Goal: Information Seeking & Learning: Find specific fact

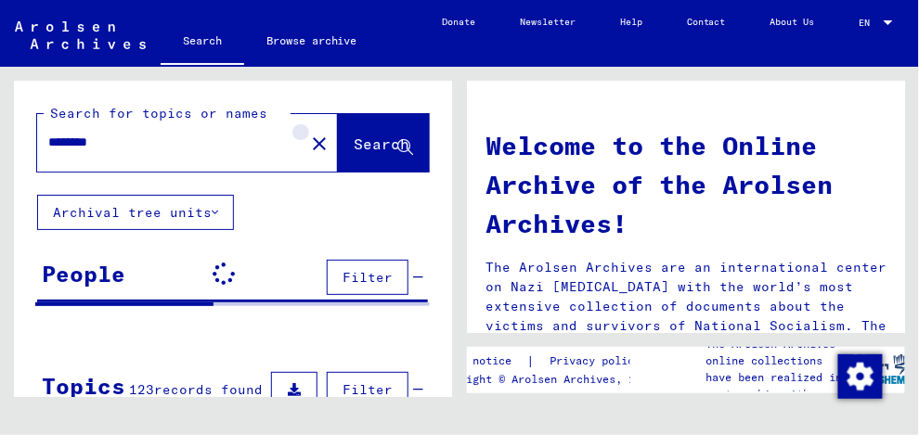
click at [308, 139] on mat-icon "close" at bounding box center [319, 144] width 22 height 22
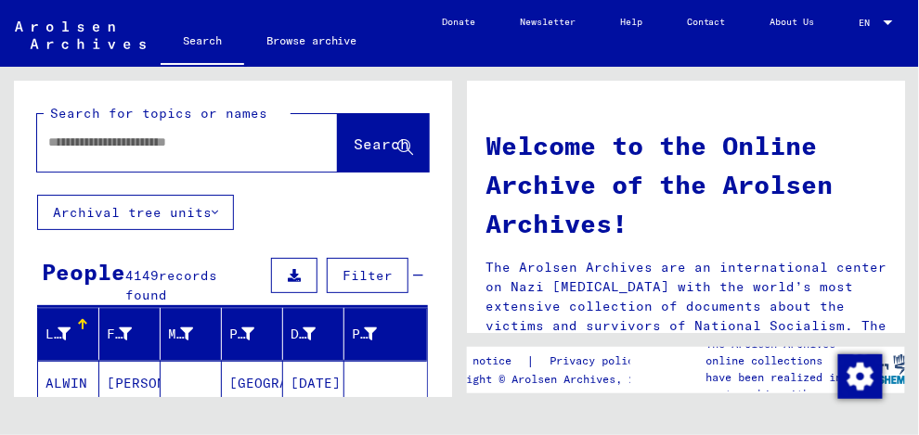
click at [67, 142] on input "text" at bounding box center [165, 142] width 234 height 19
type input "*****"
click at [344, 133] on button "Search" at bounding box center [383, 143] width 91 height 58
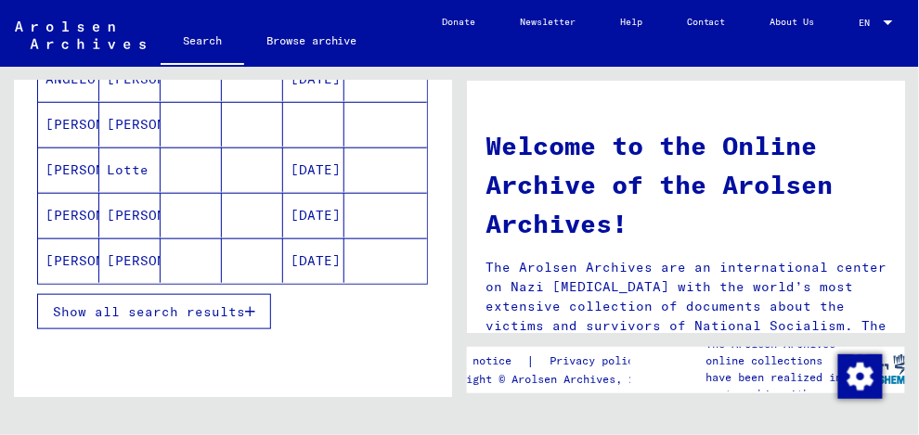
scroll to position [366, 0]
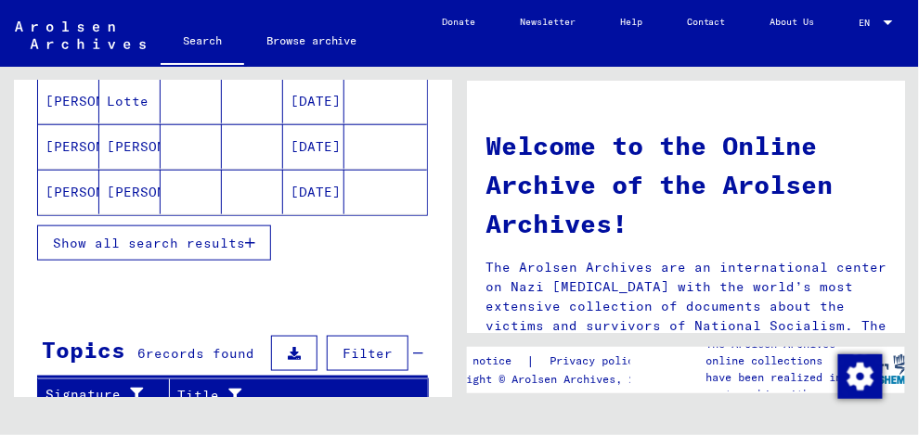
click at [207, 235] on span "Show all search results" at bounding box center [149, 243] width 192 height 17
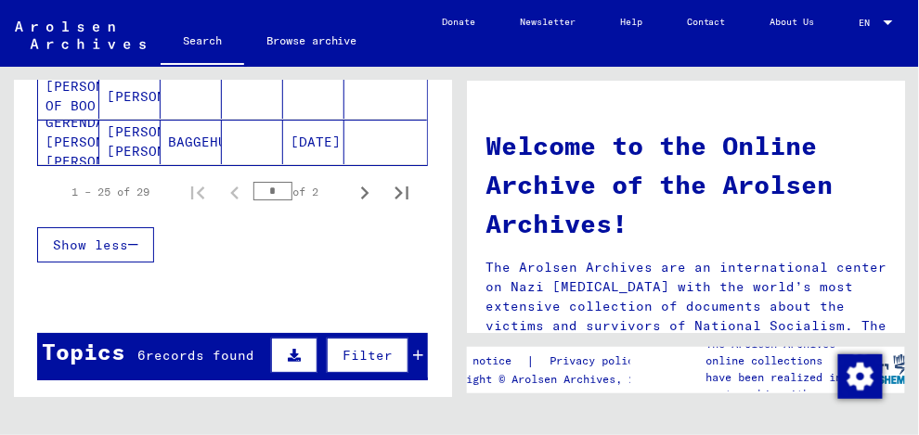
scroll to position [1331, 0]
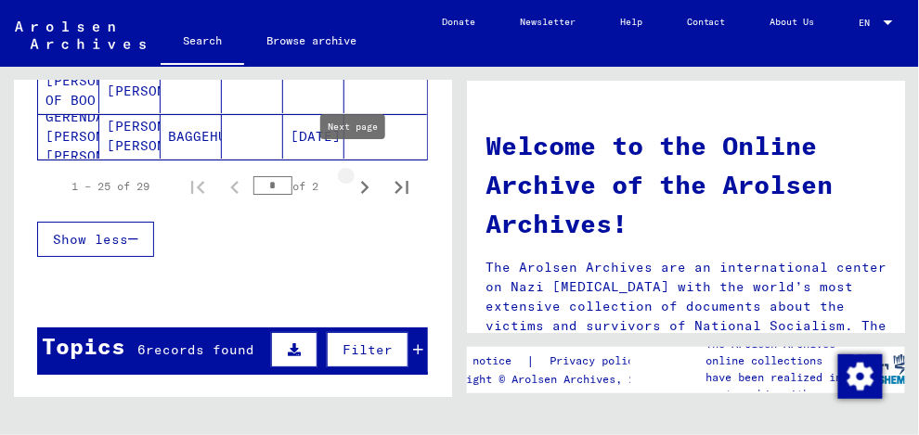
click at [361, 181] on icon "Next page" at bounding box center [365, 187] width 8 height 13
type input "*"
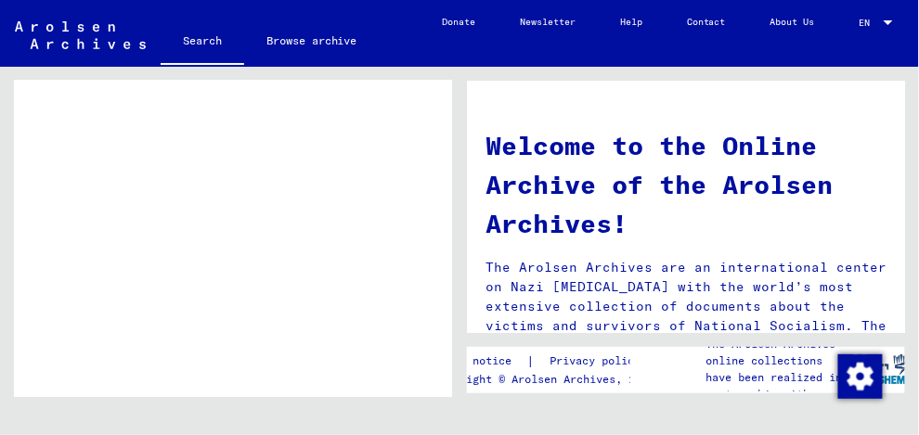
scroll to position [769, 0]
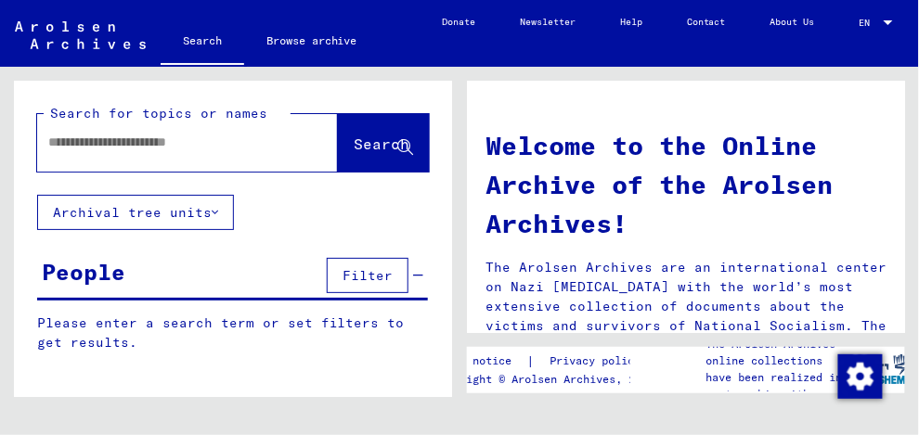
click at [66, 141] on input "text" at bounding box center [165, 142] width 234 height 19
type input "****"
click at [354, 140] on span "Search" at bounding box center [382, 144] width 56 height 19
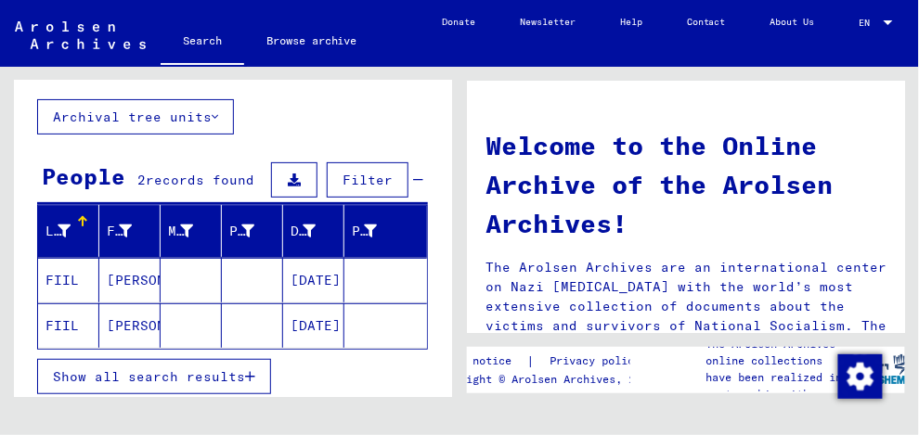
scroll to position [75, 0]
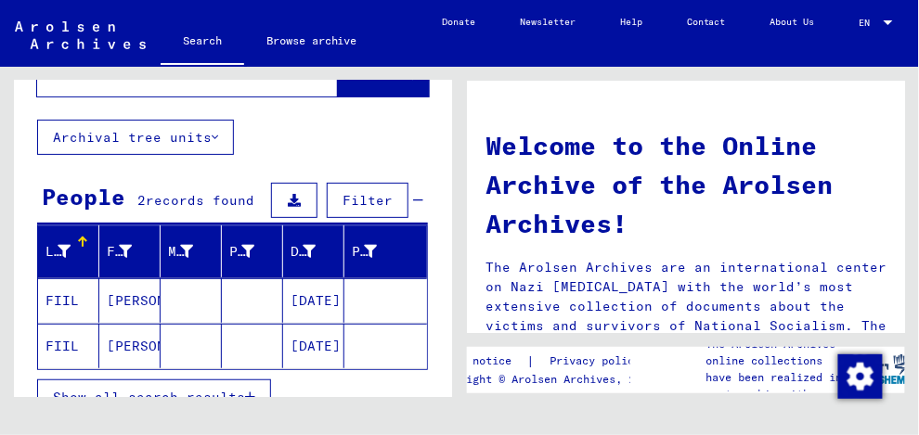
click at [125, 295] on mat-cell "[PERSON_NAME]" at bounding box center [129, 300] width 61 height 45
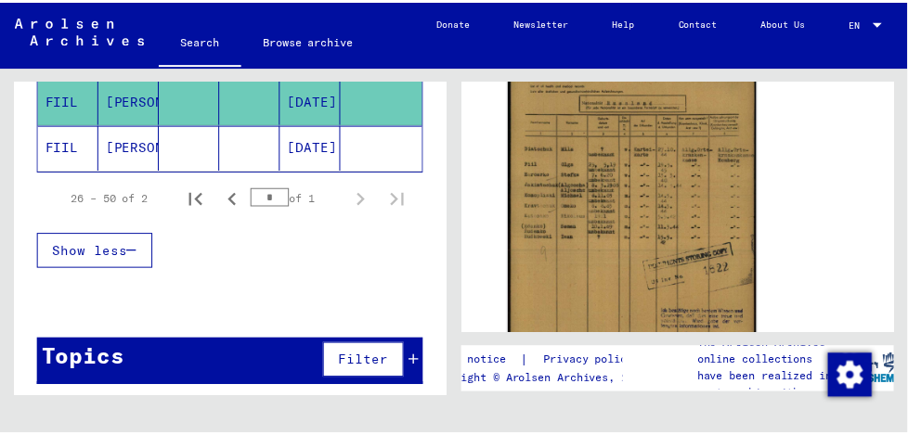
scroll to position [446, 0]
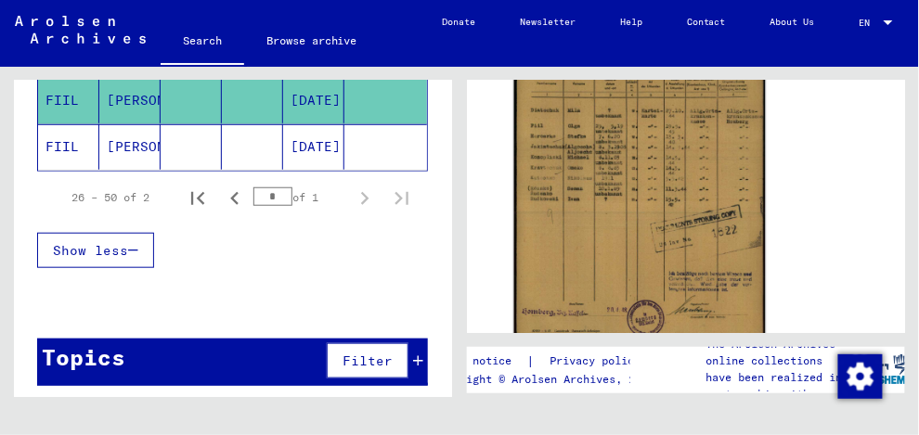
click at [600, 227] on img at bounding box center [640, 173] width 252 height 351
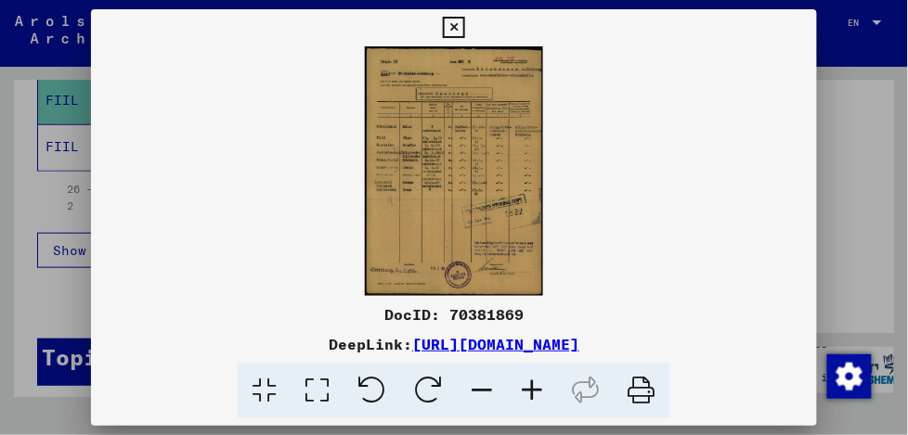
click at [531, 392] on icon at bounding box center [532, 391] width 50 height 57
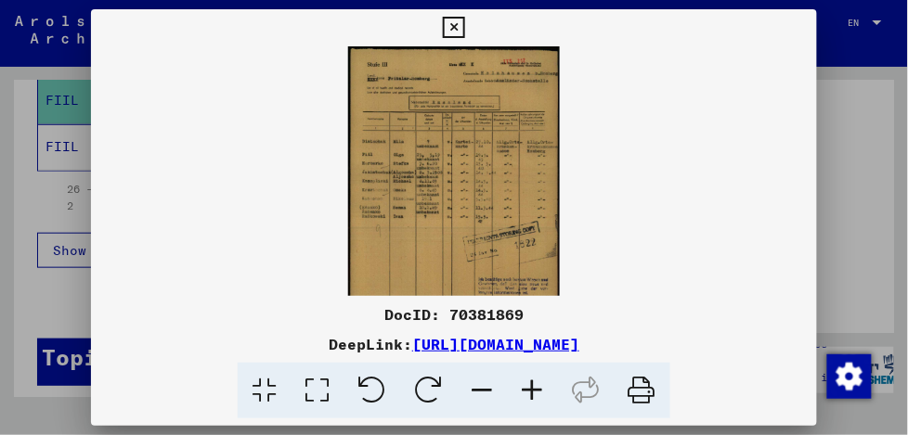
click at [531, 391] on icon at bounding box center [532, 391] width 50 height 57
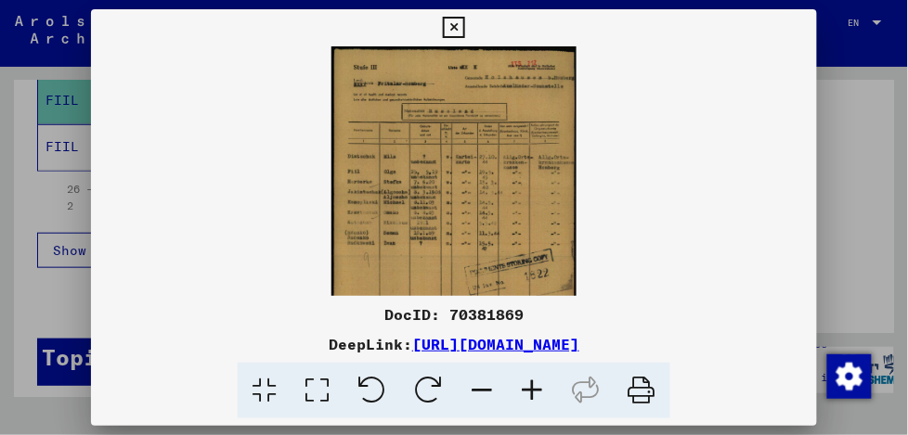
click at [531, 391] on icon at bounding box center [532, 391] width 50 height 57
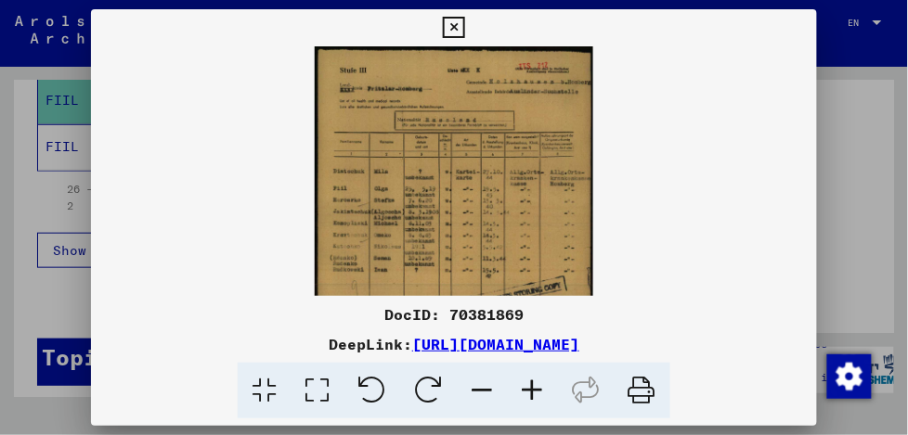
click at [531, 391] on icon at bounding box center [532, 391] width 50 height 57
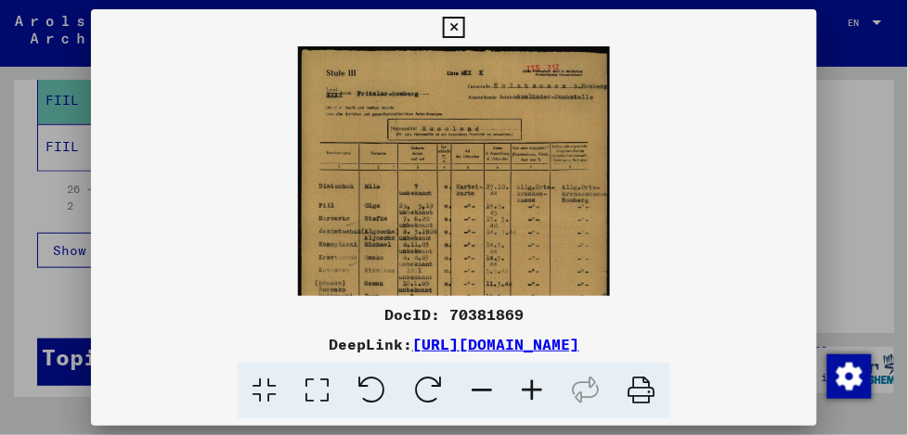
click at [531, 391] on icon at bounding box center [532, 391] width 50 height 57
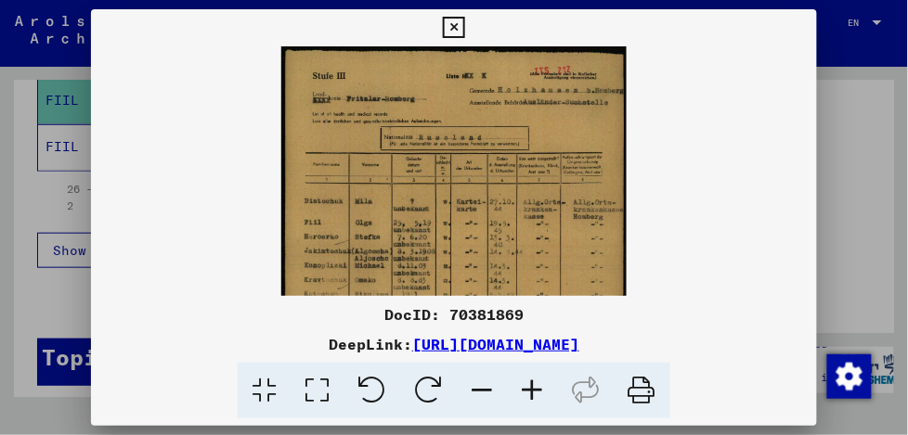
click at [531, 391] on icon at bounding box center [532, 391] width 50 height 57
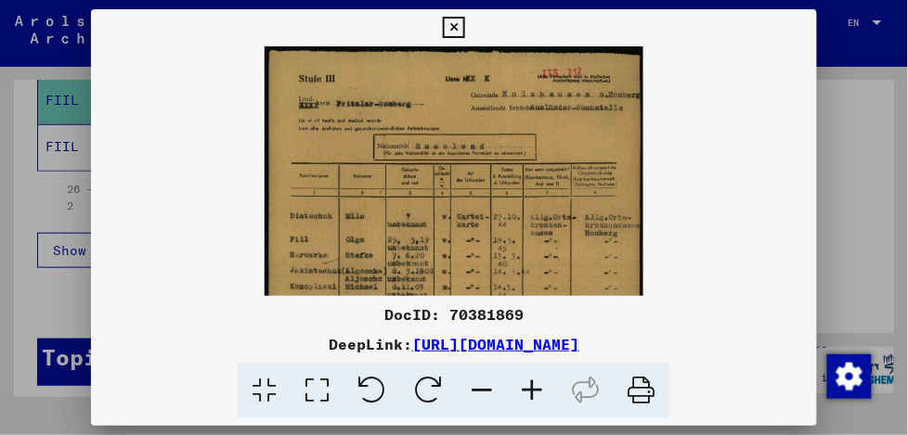
click at [531, 391] on icon at bounding box center [532, 391] width 50 height 57
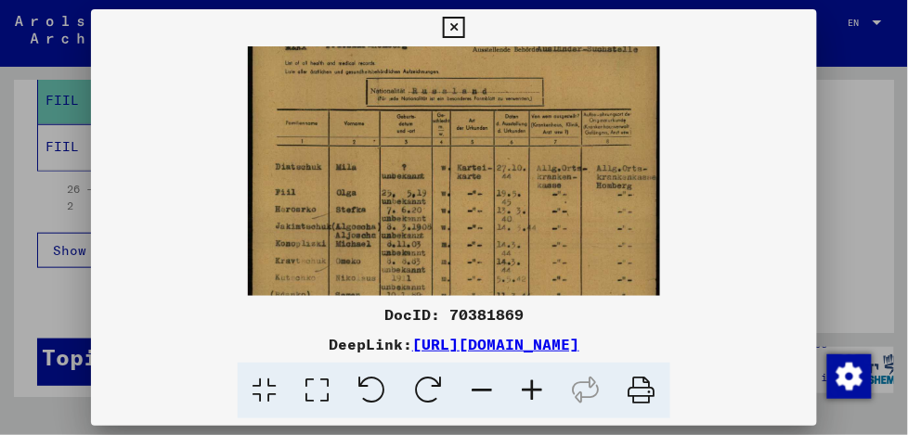
scroll to position [83, 0]
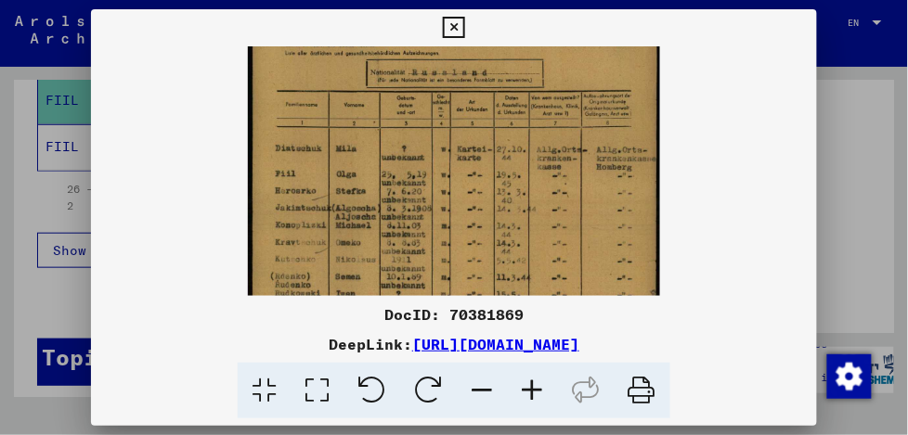
drag, startPoint x: 472, startPoint y: 150, endPoint x: 472, endPoint y: 71, distance: 79.8
click at [472, 71] on img at bounding box center [453, 251] width 411 height 575
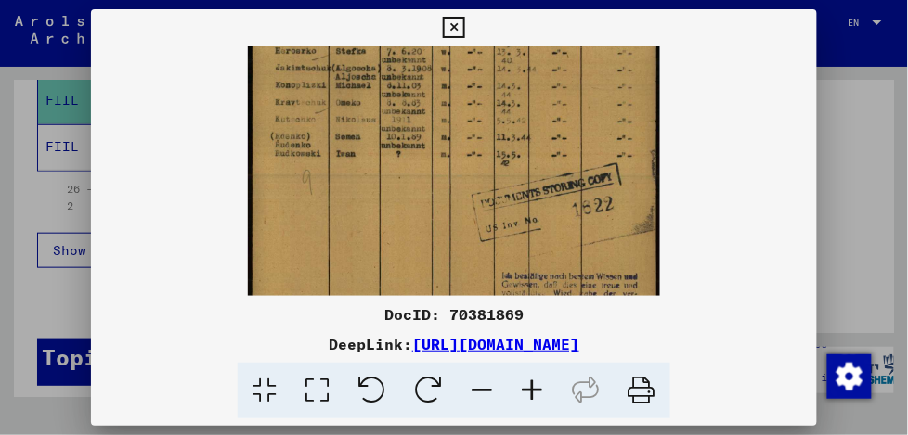
scroll to position [236, 0]
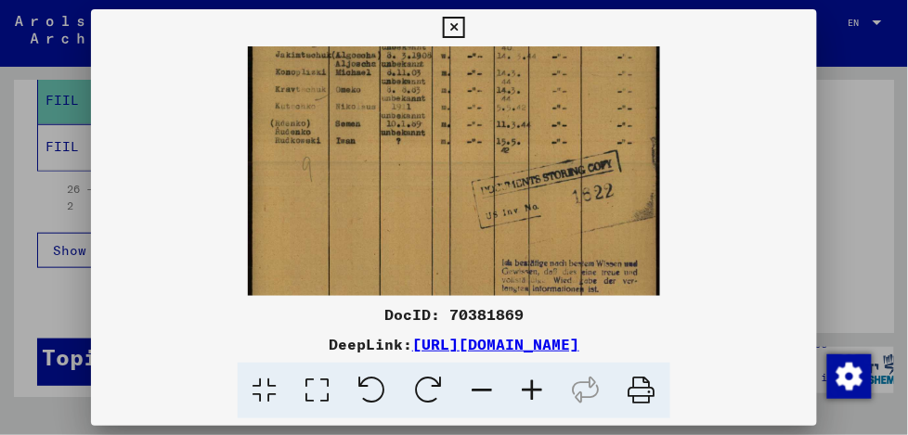
drag, startPoint x: 462, startPoint y: 213, endPoint x: 478, endPoint y: 66, distance: 148.4
click at [478, 66] on img at bounding box center [453, 98] width 411 height 575
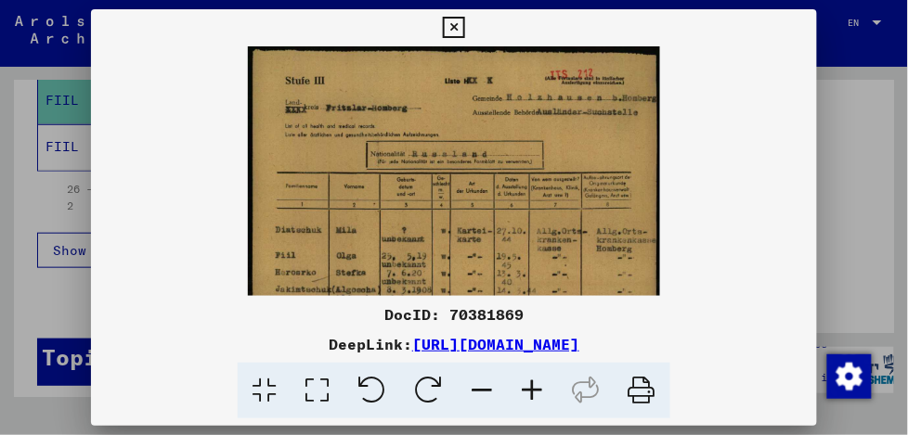
scroll to position [0, 0]
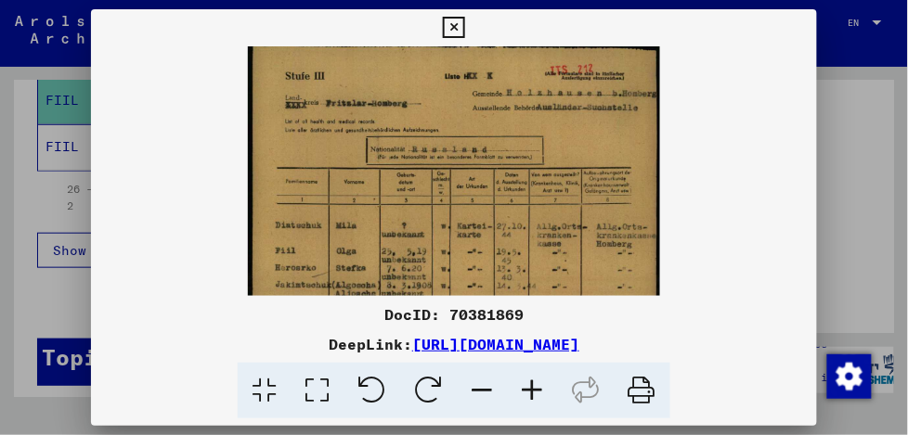
drag, startPoint x: 489, startPoint y: 231, endPoint x: 429, endPoint y: 441, distance: 218.3
click at [429, 434] on html "Search Browse archive Donate Newsletter Help Contact About Us Search Browse arc…" at bounding box center [454, 217] width 908 height 435
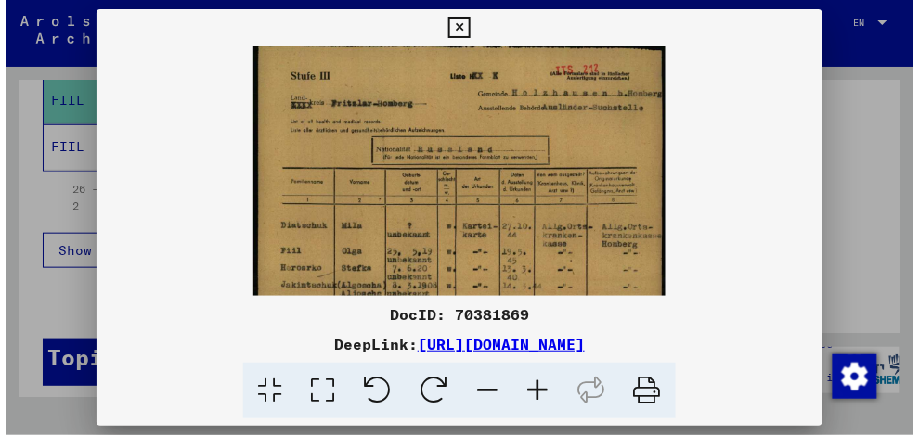
scroll to position [7, 0]
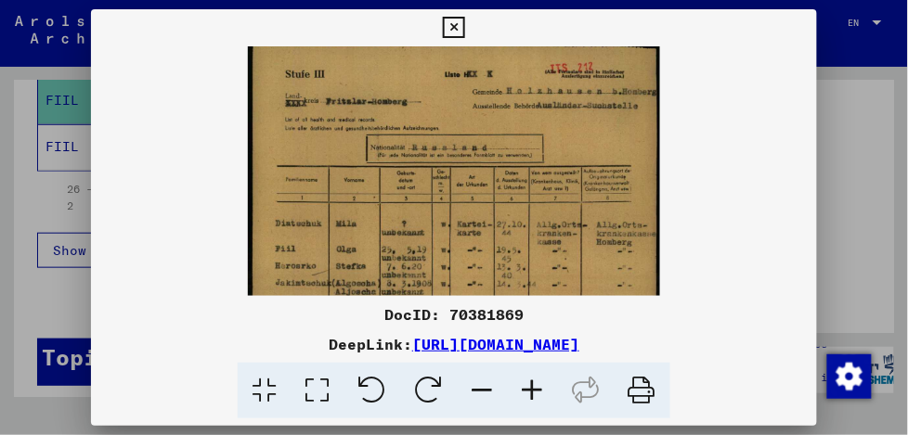
click at [454, 24] on icon at bounding box center [453, 28] width 21 height 22
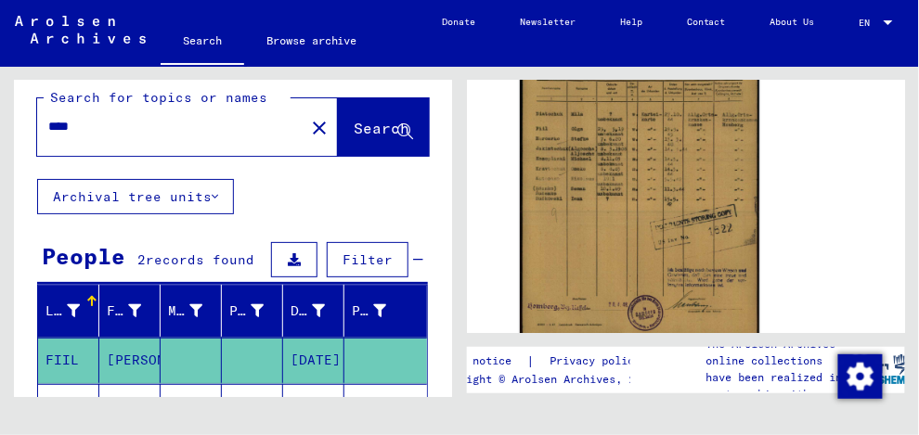
scroll to position [0, 0]
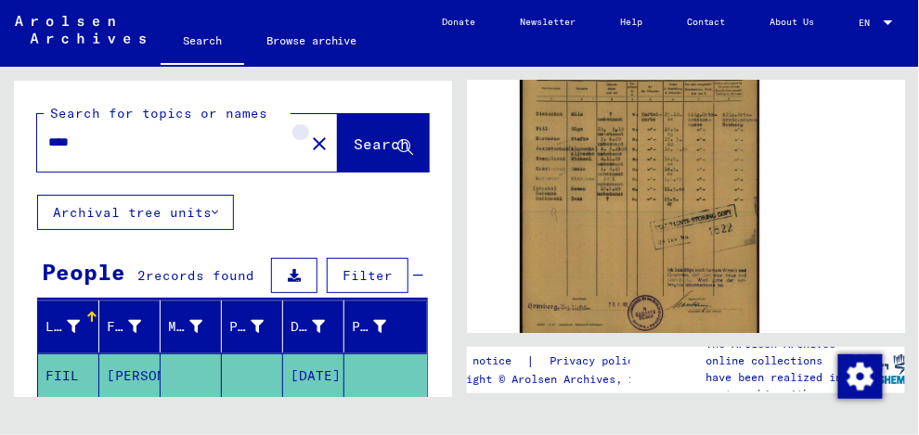
click at [308, 143] on mat-icon "close" at bounding box center [319, 144] width 22 height 22
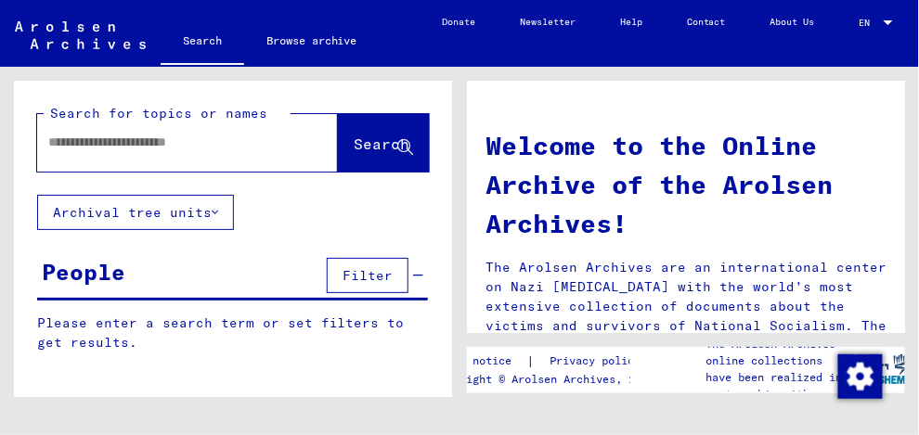
click at [65, 140] on input "text" at bounding box center [165, 142] width 234 height 19
type input "*******"
click at [354, 135] on span "Search" at bounding box center [382, 144] width 56 height 19
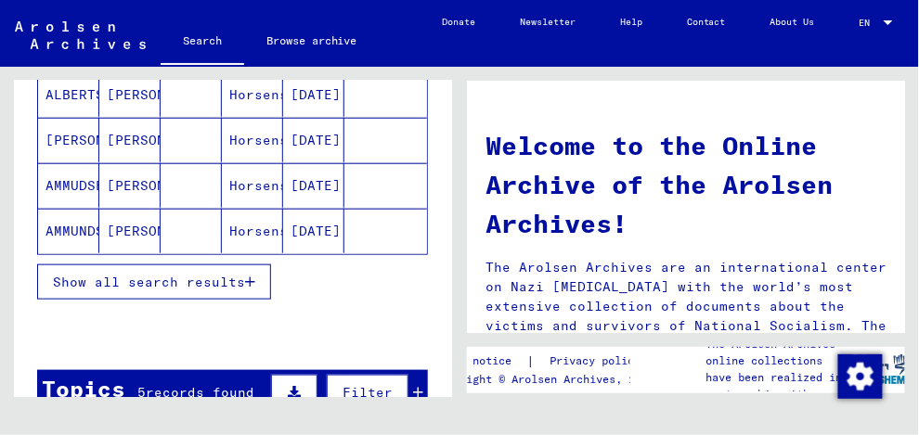
scroll to position [371, 0]
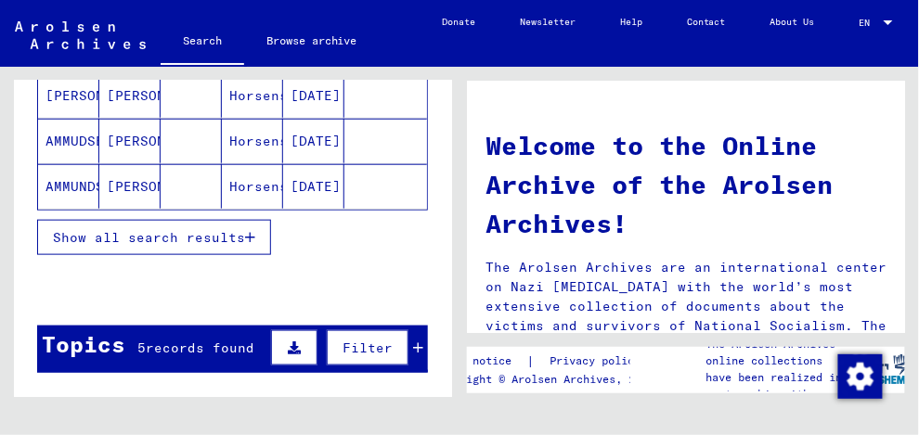
click at [174, 233] on span "Show all search results" at bounding box center [149, 237] width 192 height 17
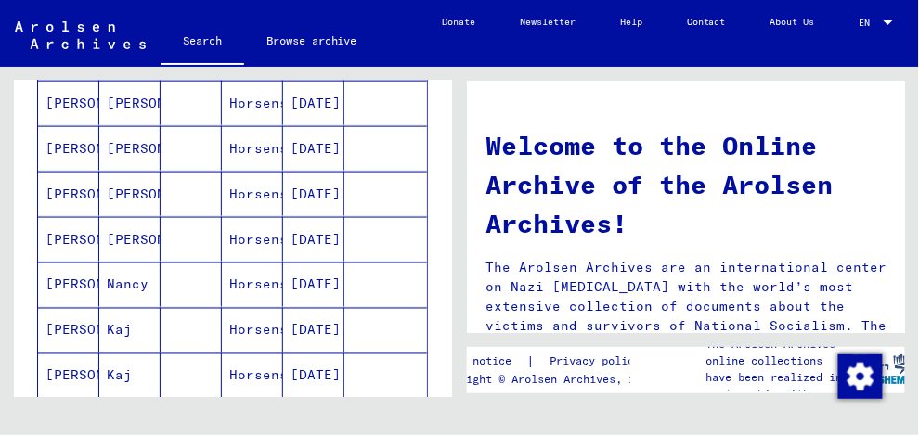
scroll to position [520, 0]
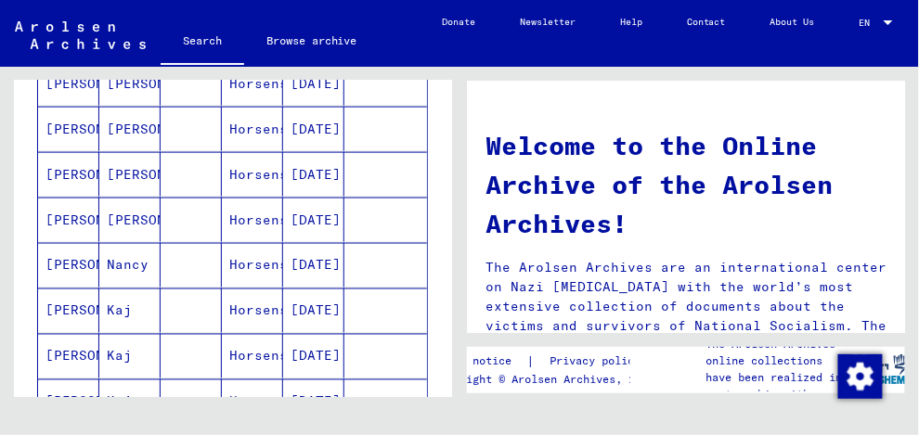
click at [75, 171] on mat-cell "[PERSON_NAME]" at bounding box center [68, 174] width 61 height 45
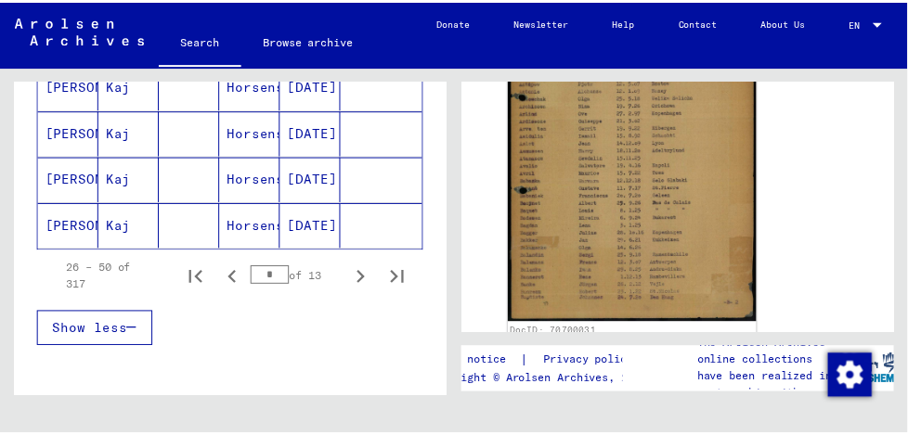
scroll to position [446, 0]
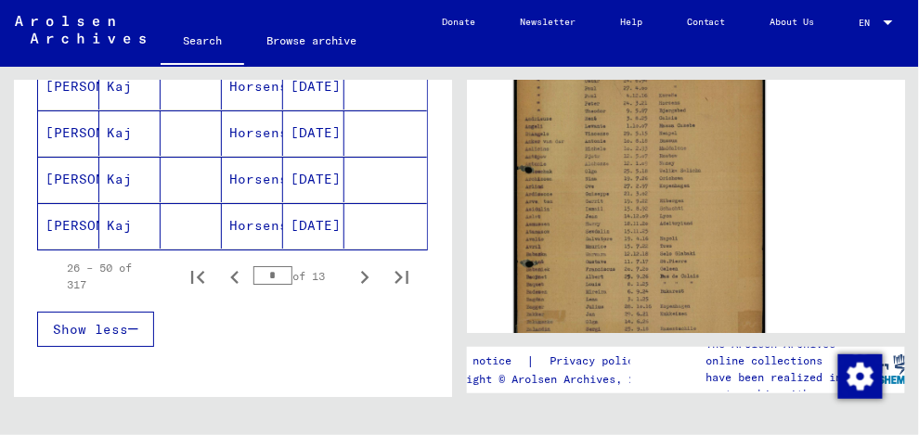
click at [599, 234] on img at bounding box center [640, 220] width 252 height 355
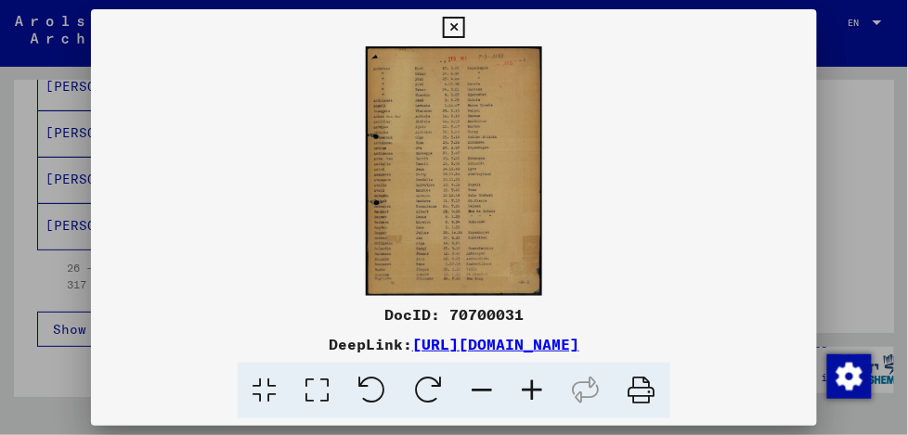
click at [535, 390] on icon at bounding box center [532, 391] width 50 height 57
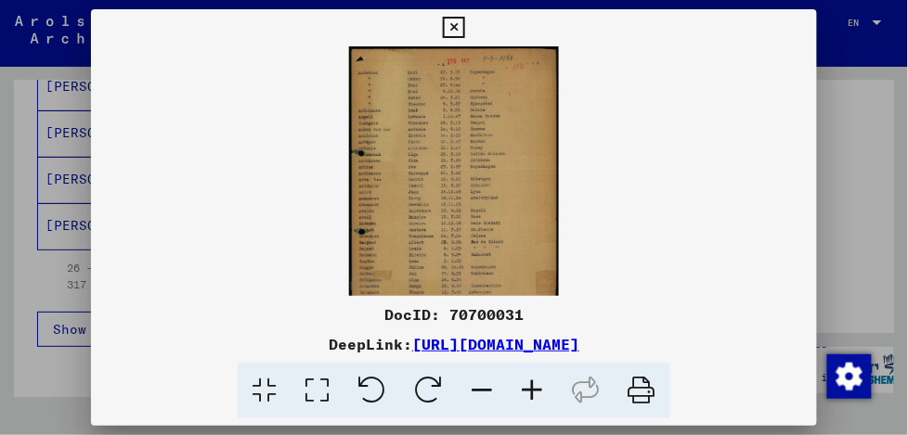
click at [535, 390] on icon at bounding box center [532, 391] width 50 height 57
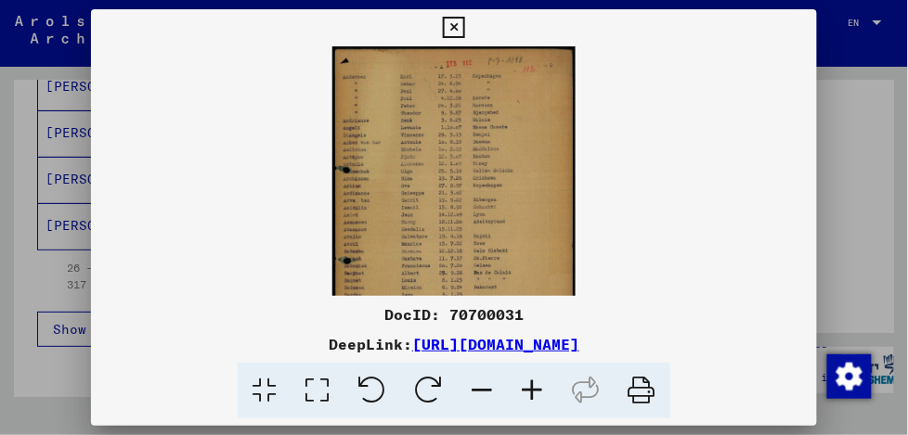
click at [535, 390] on icon at bounding box center [532, 391] width 50 height 57
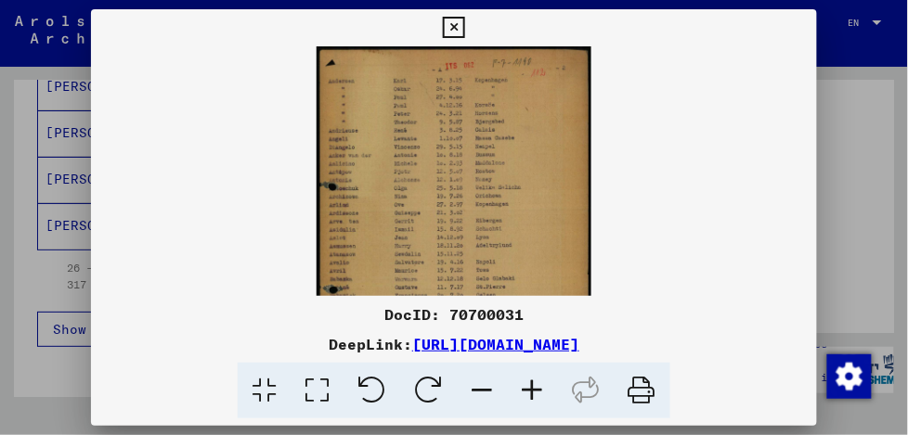
click at [535, 390] on icon at bounding box center [532, 391] width 50 height 57
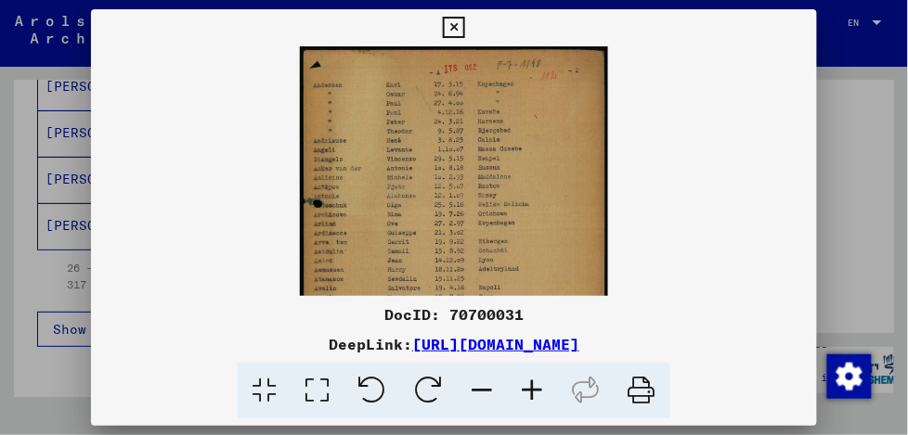
click at [535, 390] on icon at bounding box center [532, 391] width 50 height 57
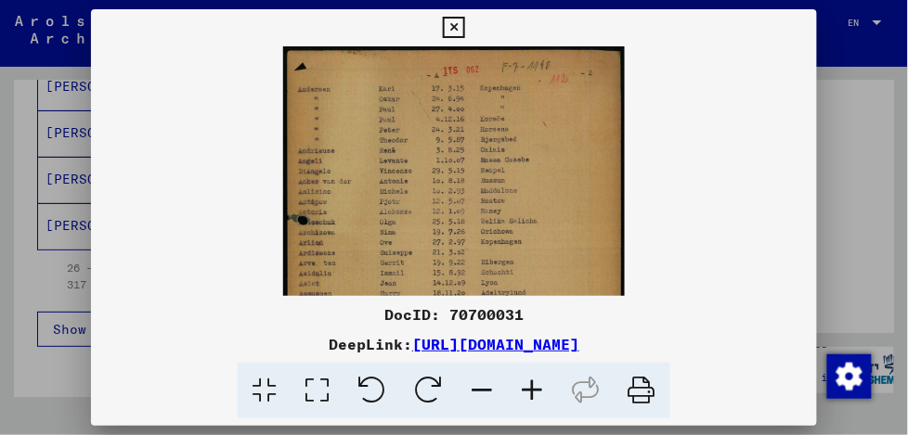
click at [535, 390] on icon at bounding box center [532, 391] width 50 height 57
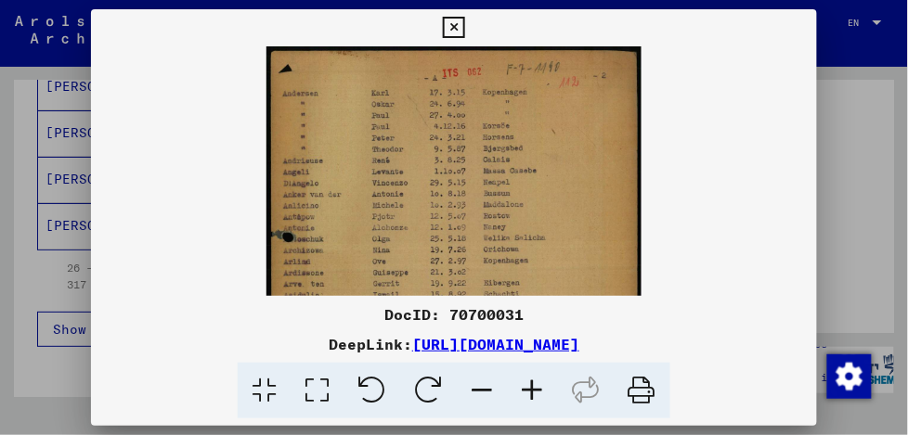
click at [535, 390] on icon at bounding box center [532, 391] width 50 height 57
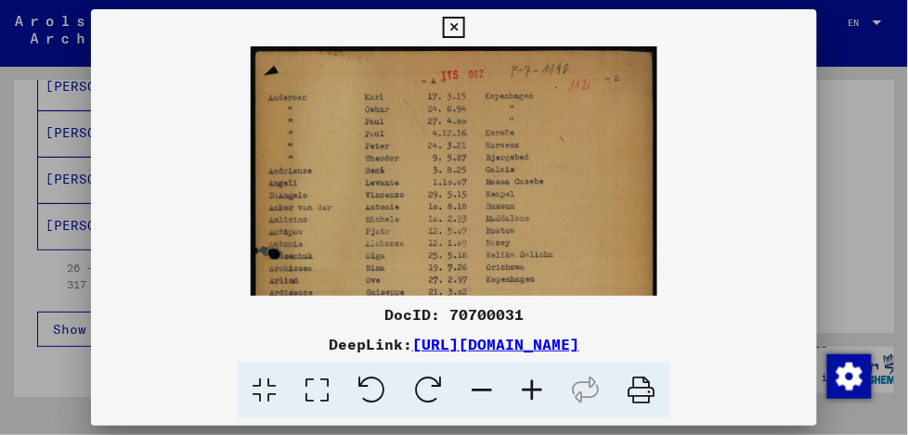
click at [535, 390] on icon at bounding box center [532, 391] width 50 height 57
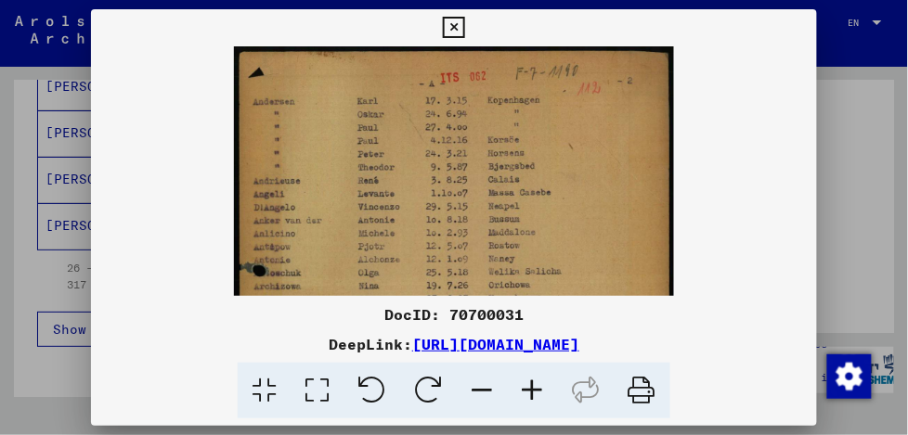
click at [535, 390] on icon at bounding box center [532, 391] width 50 height 57
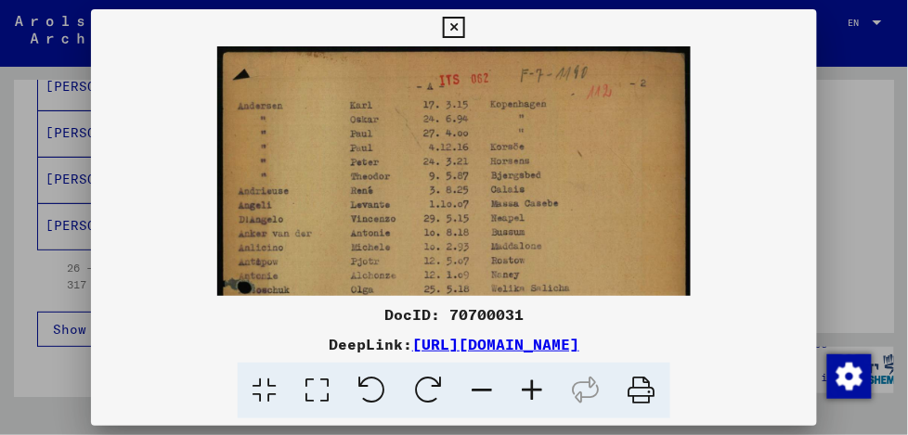
drag, startPoint x: 376, startPoint y: 183, endPoint x: 446, endPoint y: 226, distance: 81.7
click at [446, 226] on img at bounding box center [453, 379] width 472 height 667
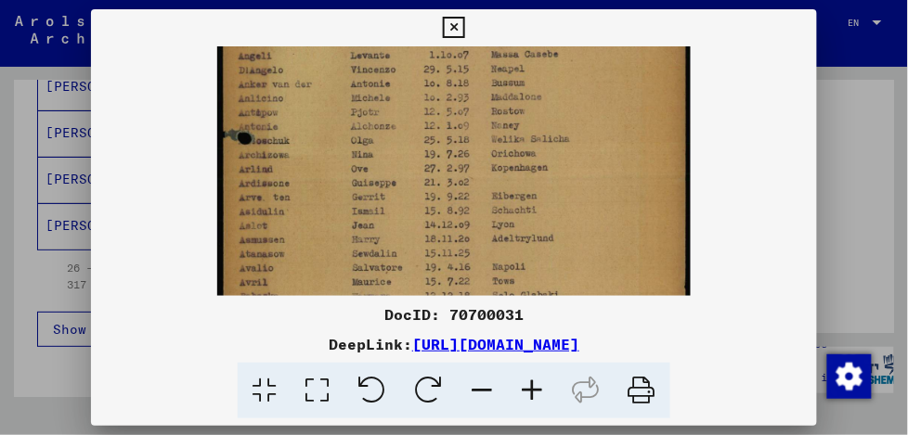
scroll to position [158, 0]
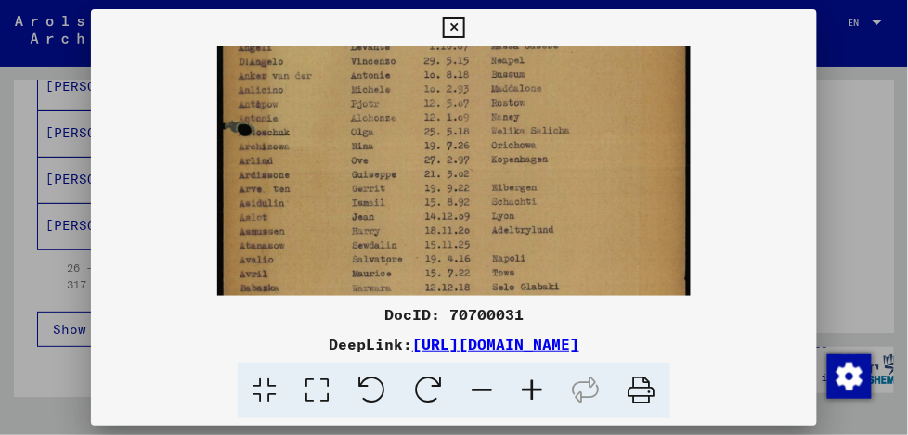
drag, startPoint x: 368, startPoint y: 222, endPoint x: 376, endPoint y: 68, distance: 154.3
click at [376, 68] on img at bounding box center [453, 222] width 472 height 667
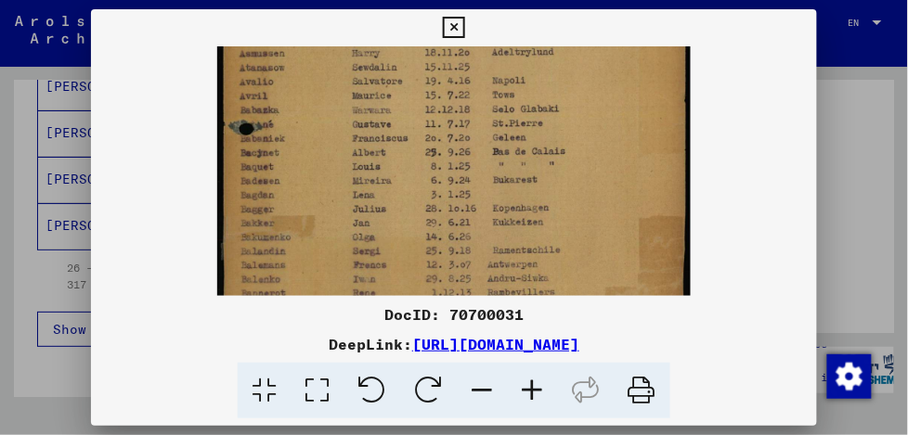
scroll to position [340, 0]
drag, startPoint x: 345, startPoint y: 200, endPoint x: 364, endPoint y: 22, distance: 178.3
click at [364, 22] on div "DocID: 70700031 DeepLink: [URL][DOMAIN_NAME]" at bounding box center [454, 214] width 726 height 410
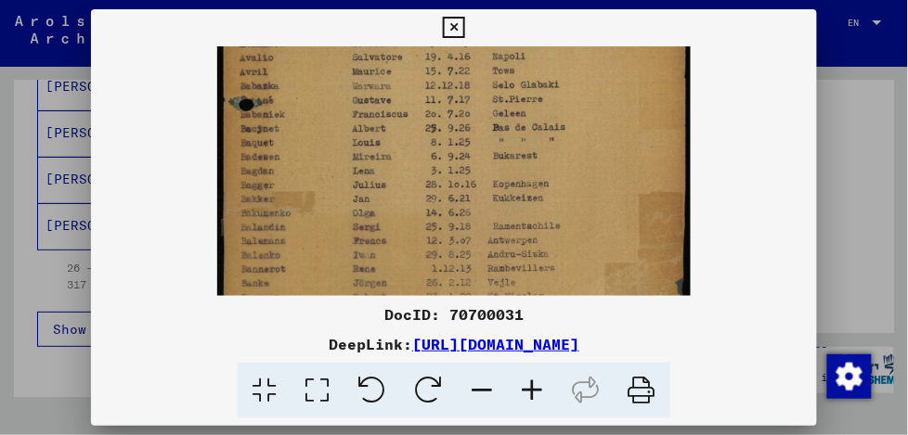
scroll to position [417, 0]
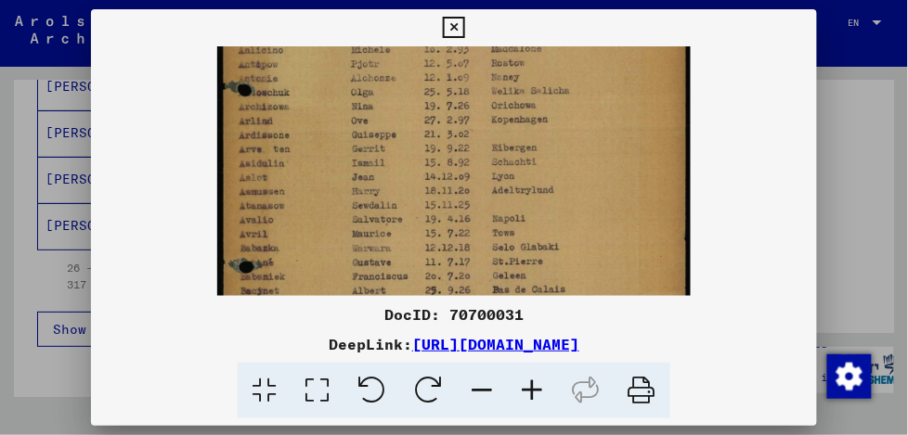
drag, startPoint x: 388, startPoint y: 204, endPoint x: 408, endPoint y: 275, distance: 73.4
click at [410, 277] on img at bounding box center [453, 182] width 472 height 667
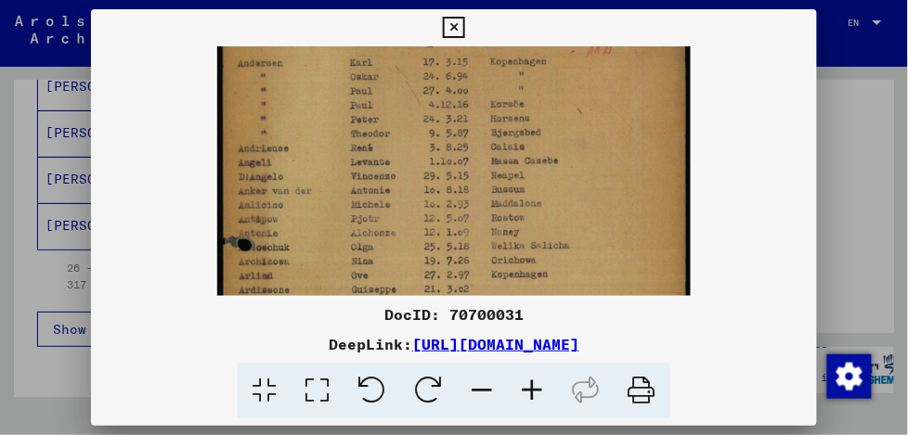
scroll to position [33, 0]
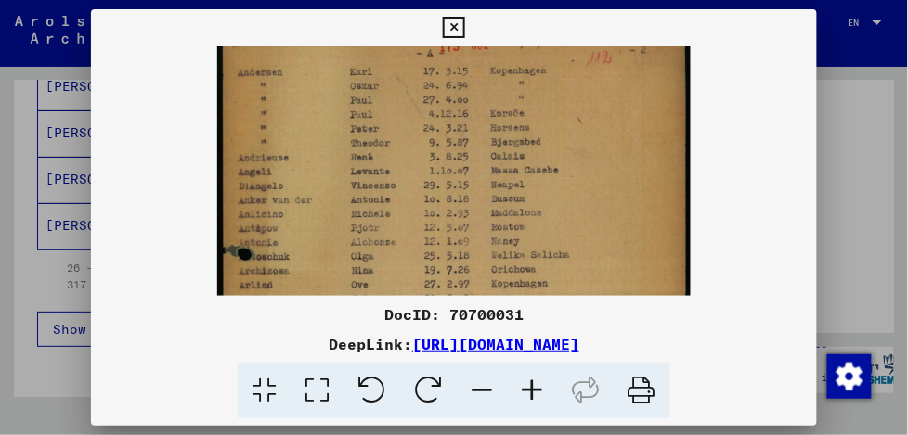
drag, startPoint x: 415, startPoint y: 153, endPoint x: 421, endPoint y: 314, distance: 160.7
click at [421, 314] on div "DocID: 70700031 DeepLink: [URL][DOMAIN_NAME]" at bounding box center [454, 214] width 726 height 410
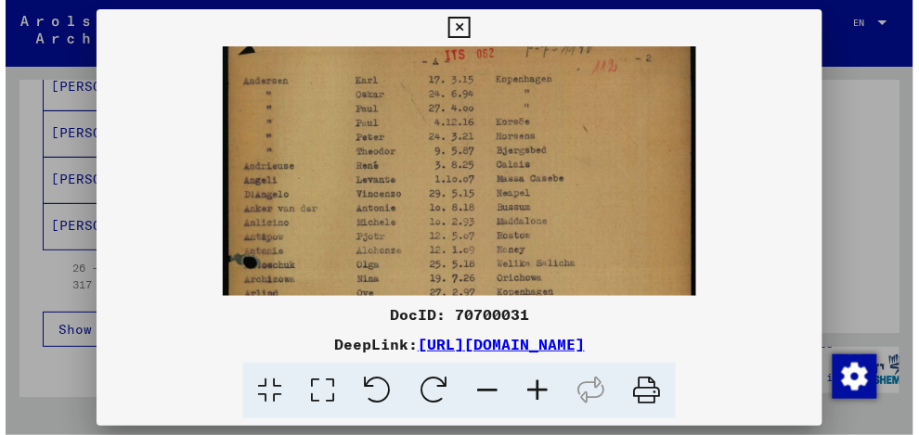
scroll to position [0, 0]
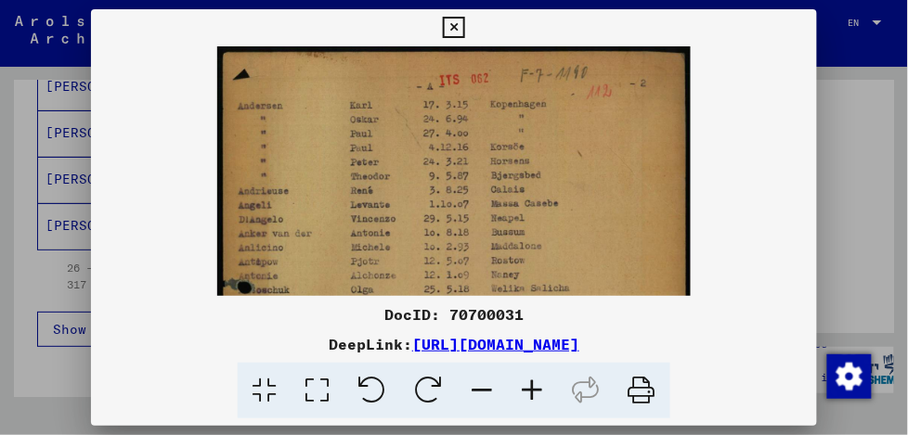
drag, startPoint x: 414, startPoint y: 203, endPoint x: 417, endPoint y: 265, distance: 61.3
click at [417, 265] on img at bounding box center [453, 379] width 472 height 667
click at [459, 22] on icon at bounding box center [453, 28] width 21 height 22
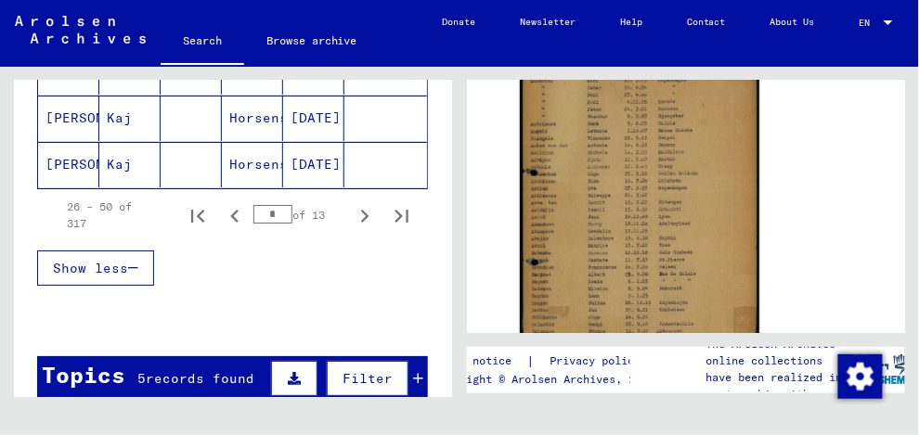
scroll to position [1338, 0]
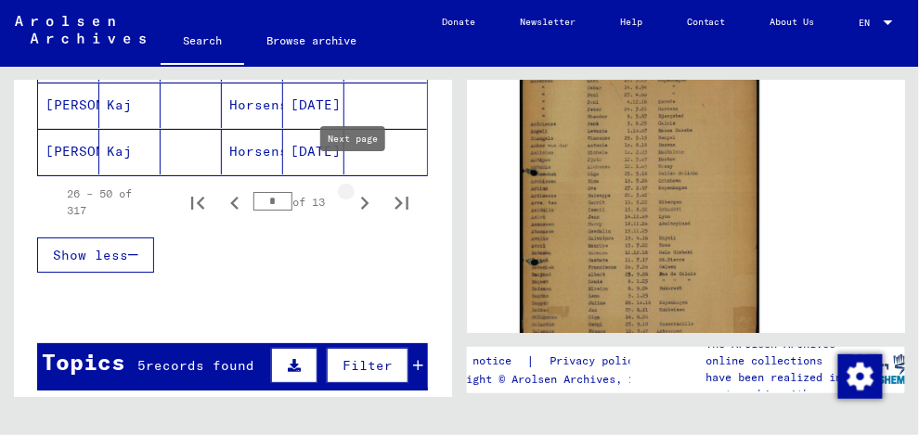
click at [361, 197] on icon "Next page" at bounding box center [365, 203] width 8 height 13
type input "*"
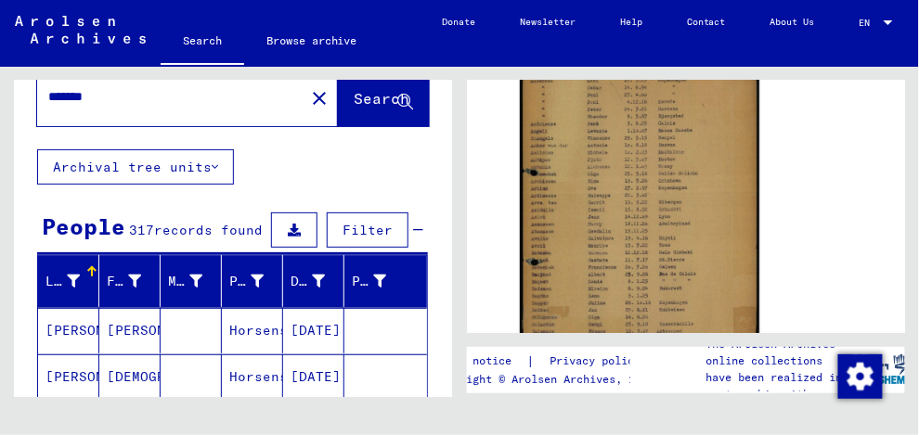
scroll to position [0, 0]
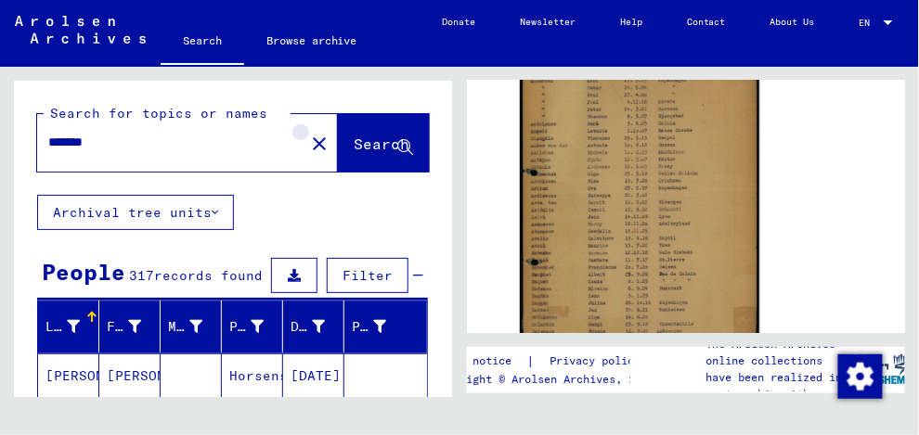
click at [308, 140] on mat-icon "close" at bounding box center [319, 144] width 22 height 22
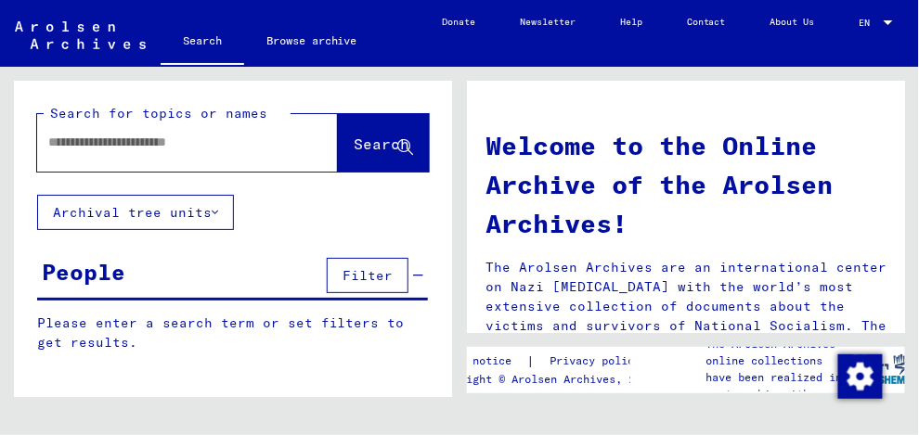
click at [63, 137] on input "text" at bounding box center [165, 142] width 234 height 19
type input "********"
click at [354, 136] on span "Search" at bounding box center [382, 144] width 56 height 19
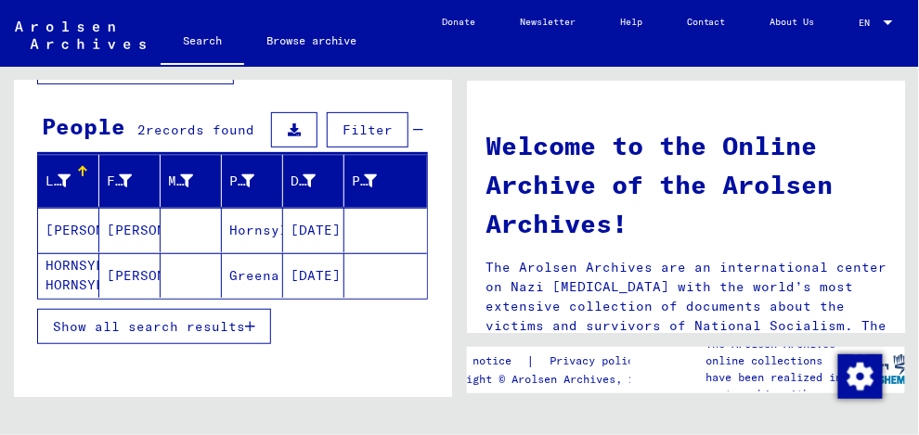
scroll to position [149, 0]
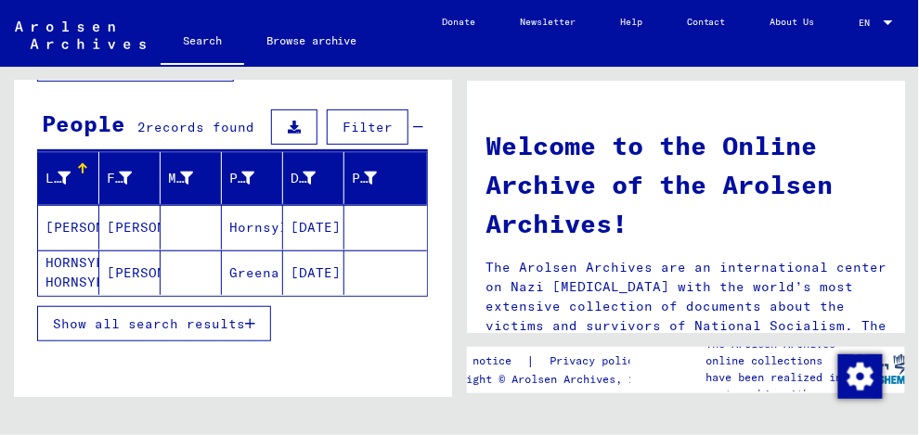
click at [136, 224] on mat-cell "[PERSON_NAME]" at bounding box center [129, 227] width 61 height 45
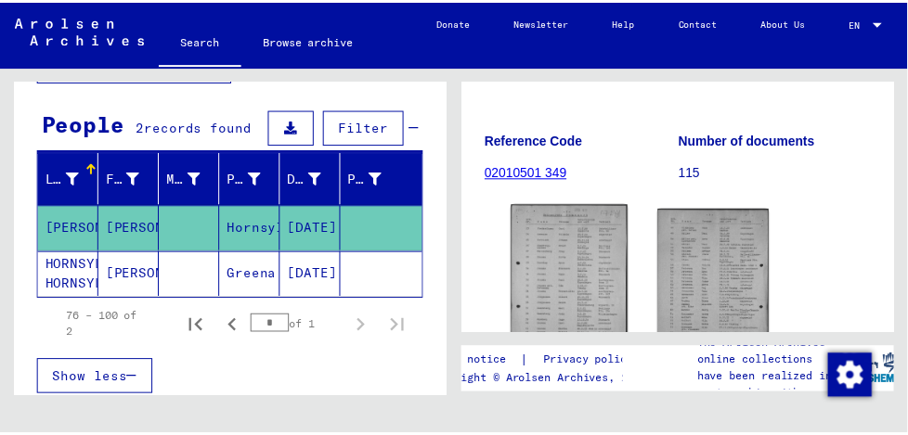
scroll to position [223, 0]
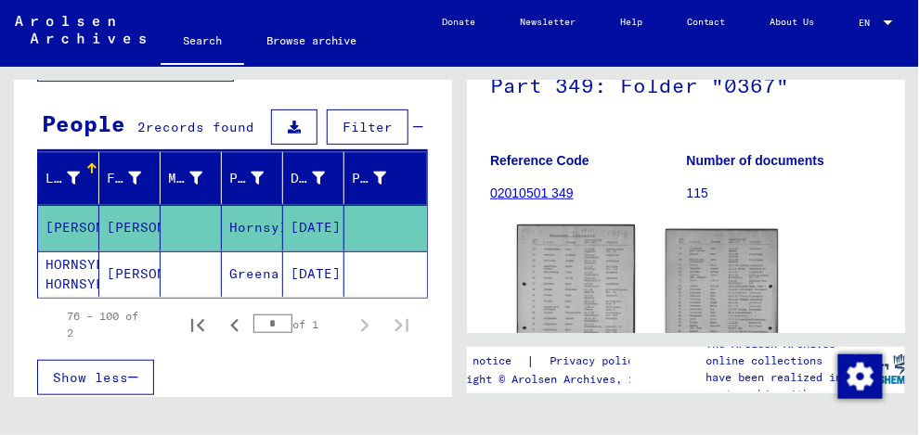
click at [575, 271] on img at bounding box center [576, 308] width 118 height 164
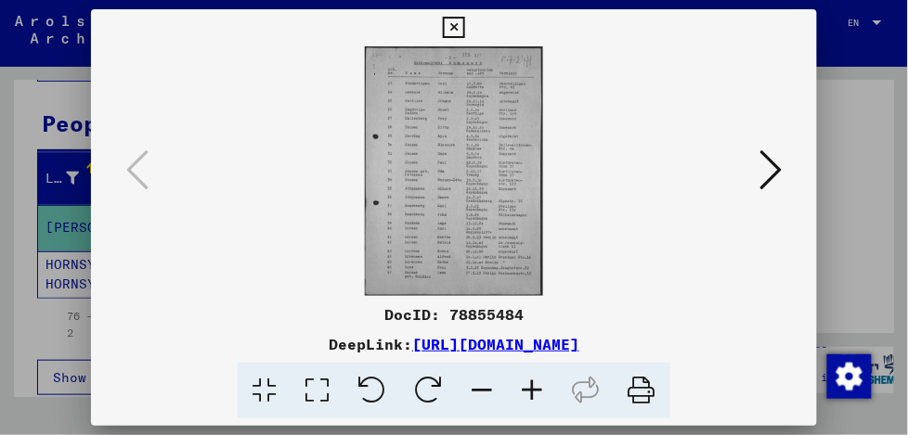
click at [530, 388] on icon at bounding box center [532, 391] width 50 height 57
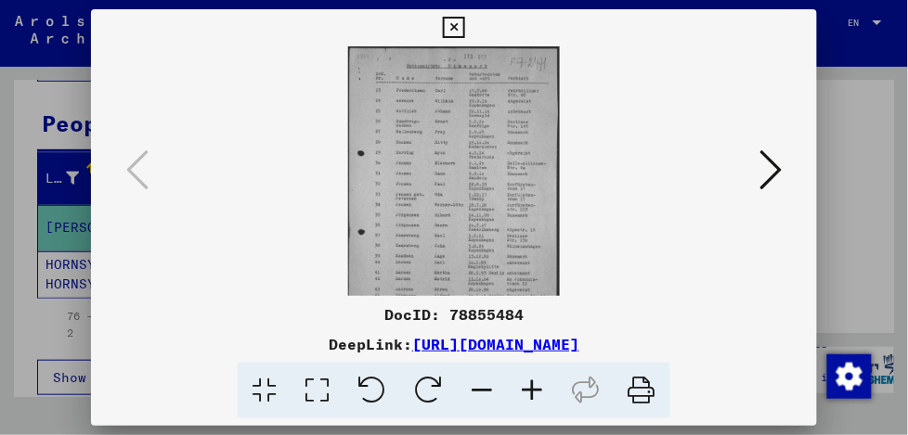
click at [530, 388] on icon at bounding box center [532, 391] width 50 height 57
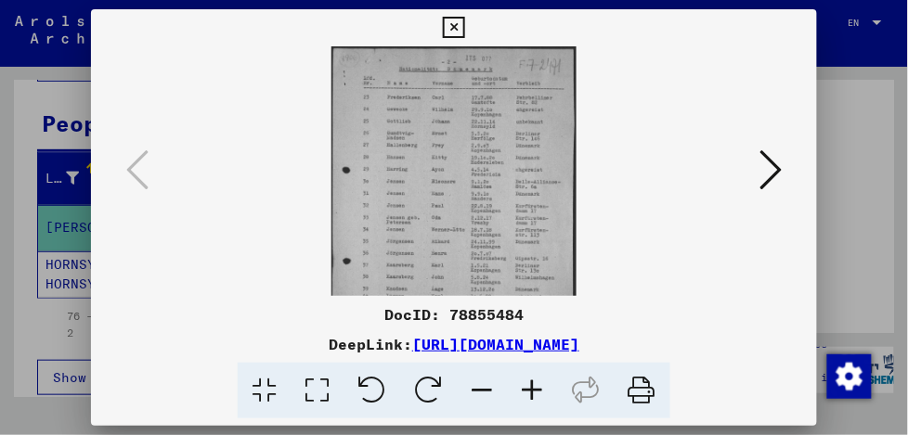
click at [530, 388] on icon at bounding box center [532, 391] width 50 height 57
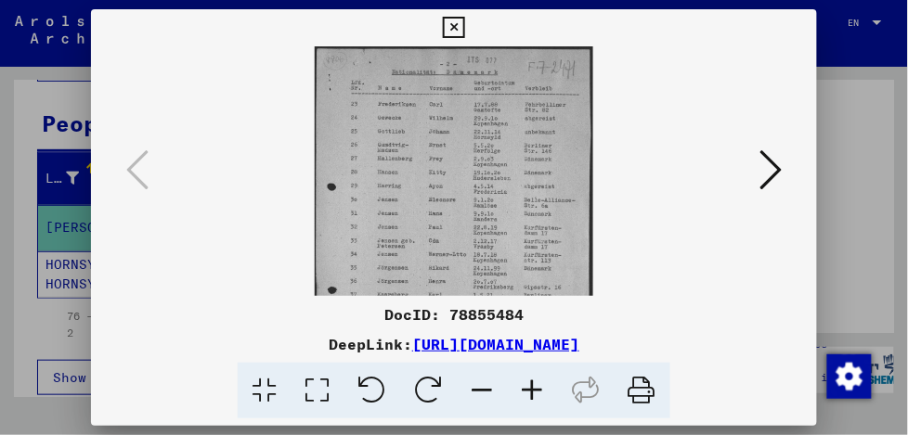
click at [530, 388] on icon at bounding box center [532, 391] width 50 height 57
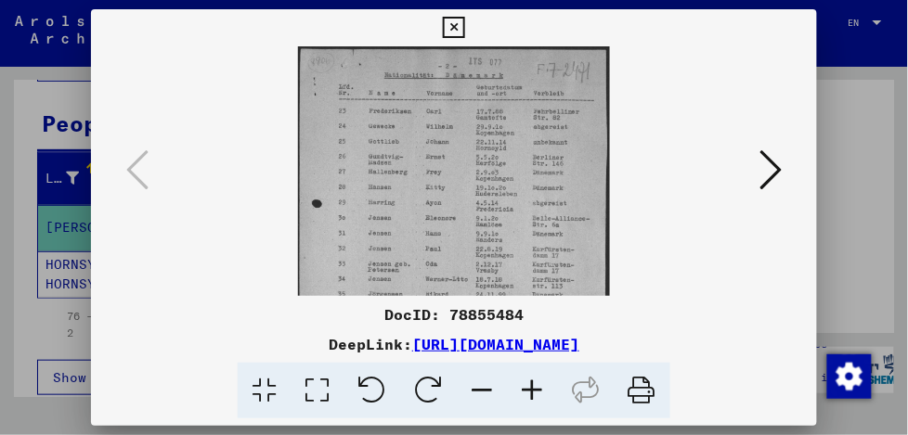
click at [530, 388] on icon at bounding box center [532, 391] width 50 height 57
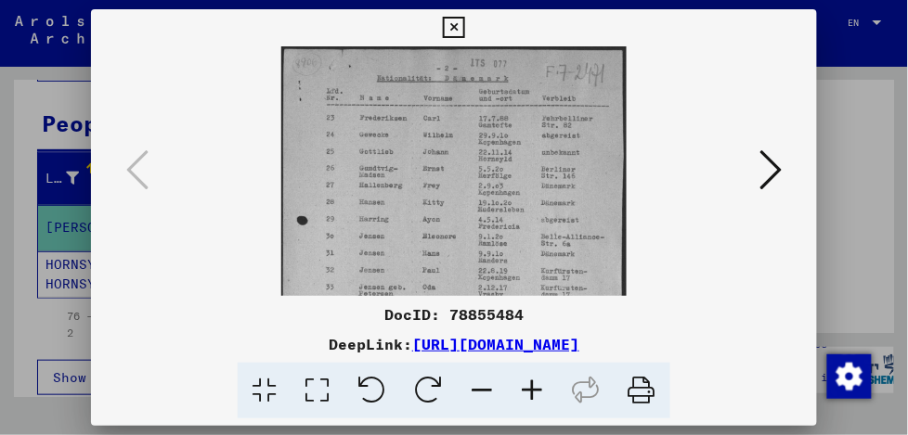
click at [530, 388] on icon at bounding box center [532, 391] width 50 height 57
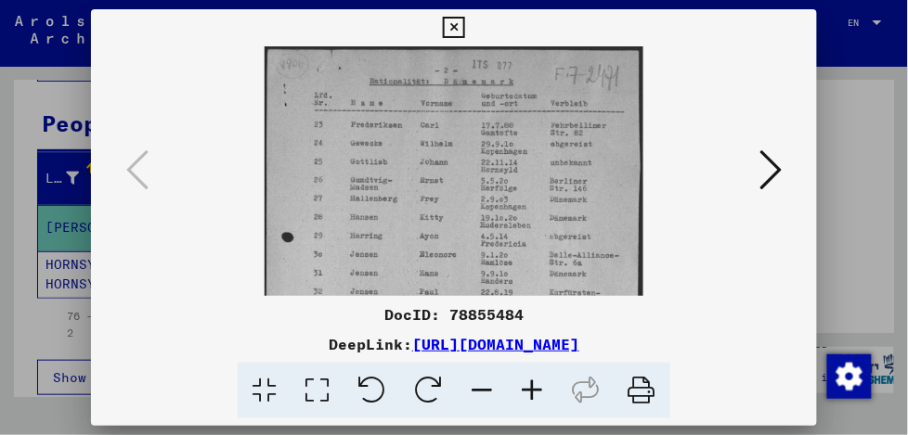
click at [530, 388] on icon at bounding box center [532, 391] width 50 height 57
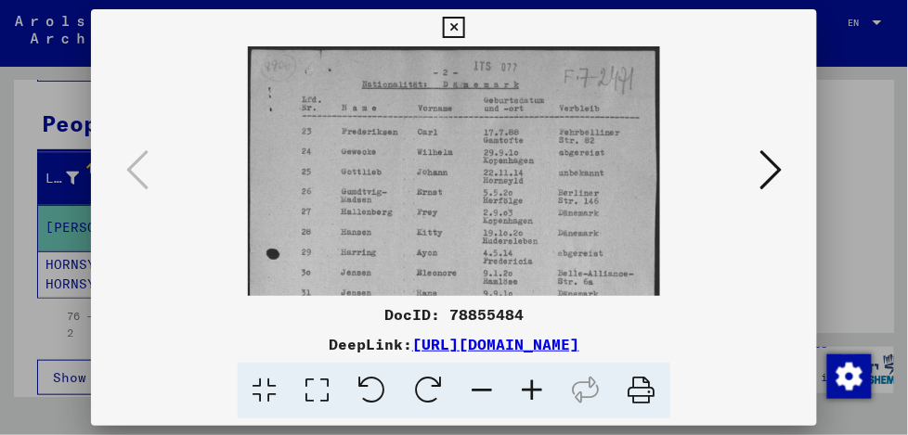
click at [530, 388] on icon at bounding box center [532, 391] width 50 height 57
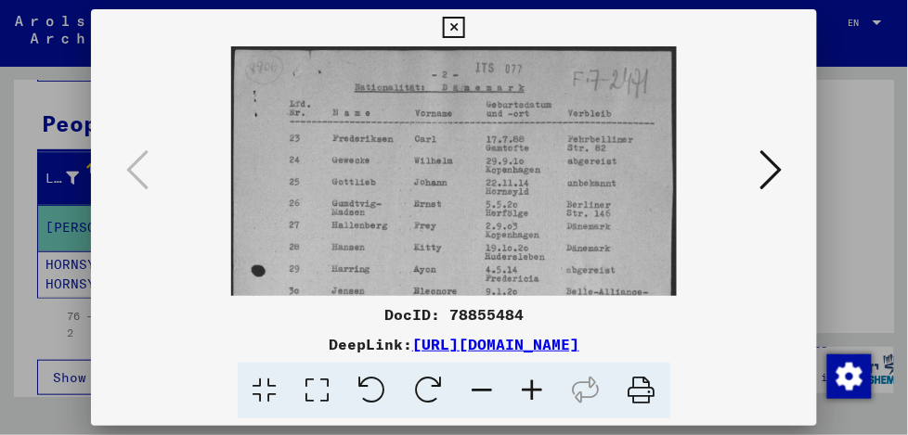
click at [530, 388] on icon at bounding box center [532, 391] width 50 height 57
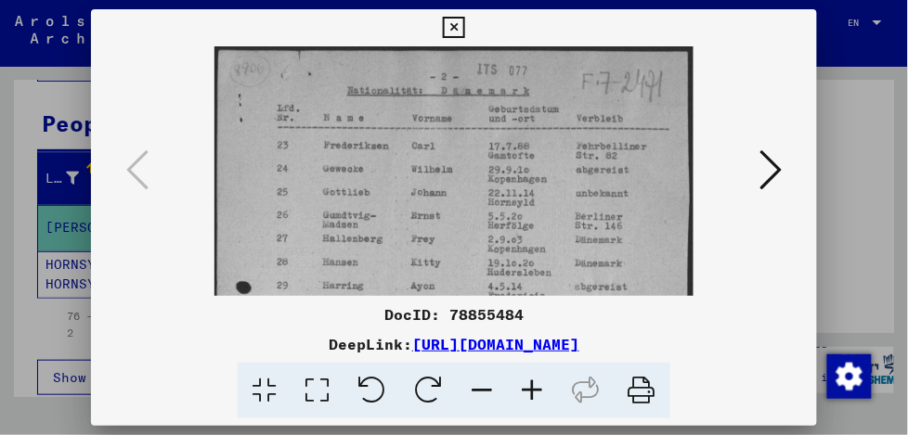
drag, startPoint x: 480, startPoint y: 205, endPoint x: 403, endPoint y: 227, distance: 80.2
click at [404, 226] on img at bounding box center [453, 379] width 479 height 667
click at [536, 386] on icon at bounding box center [532, 391] width 50 height 57
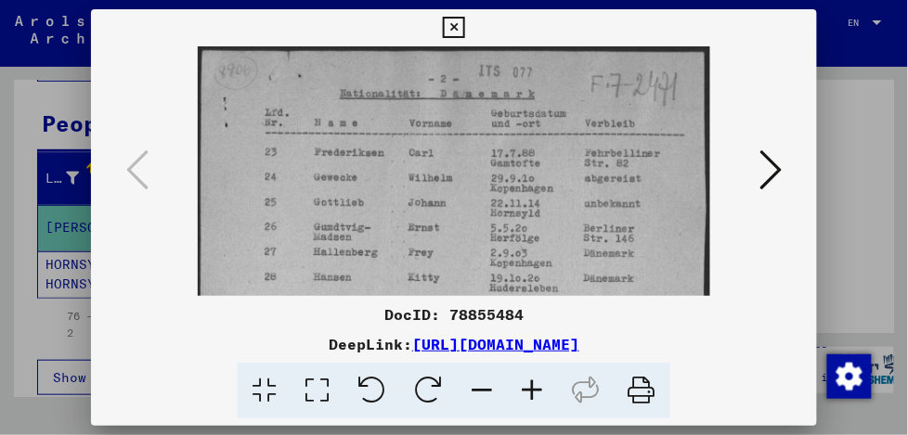
click at [536, 386] on icon at bounding box center [532, 391] width 50 height 57
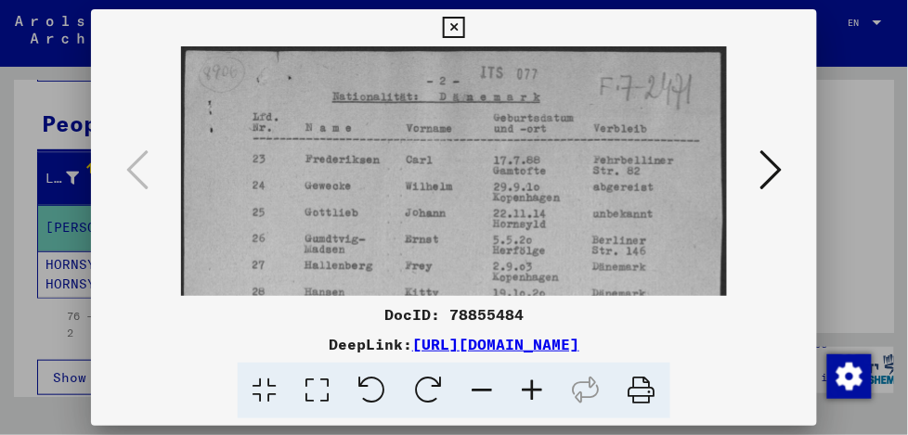
click at [536, 386] on icon at bounding box center [532, 391] width 50 height 57
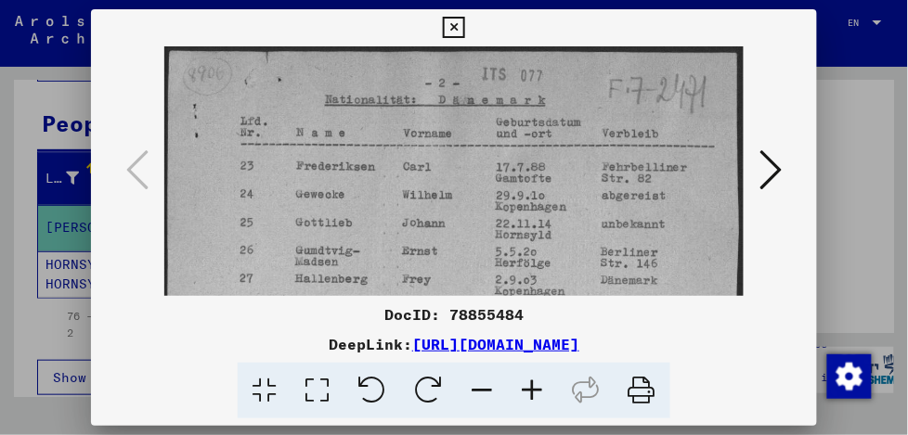
click at [536, 386] on icon at bounding box center [532, 391] width 50 height 57
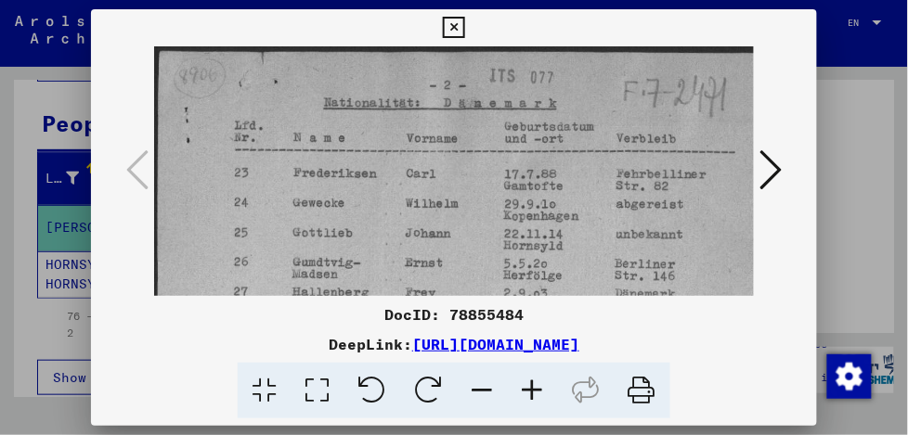
click at [536, 386] on icon at bounding box center [532, 391] width 50 height 57
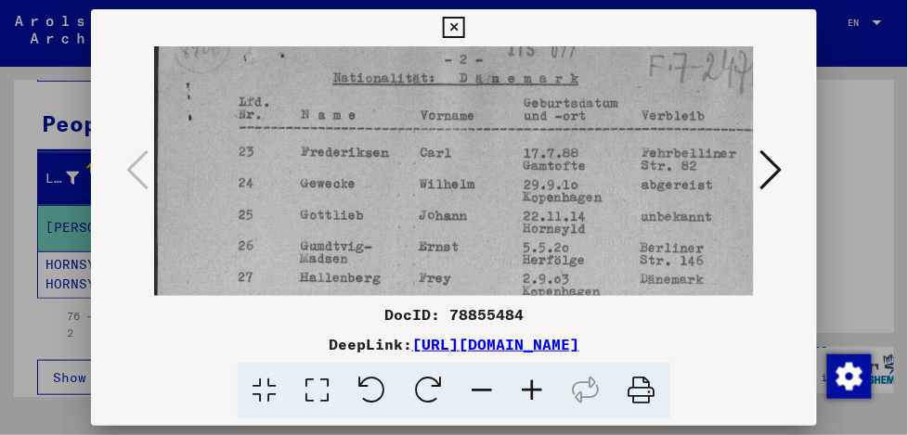
scroll to position [48, 0]
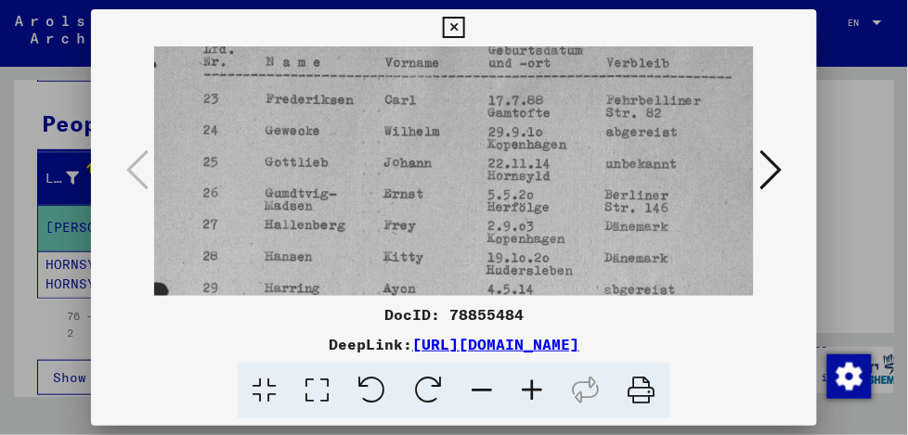
drag, startPoint x: 444, startPoint y: 203, endPoint x: 381, endPoint y: 124, distance: 101.0
click at [381, 124] on img at bounding box center [441, 415] width 645 height 899
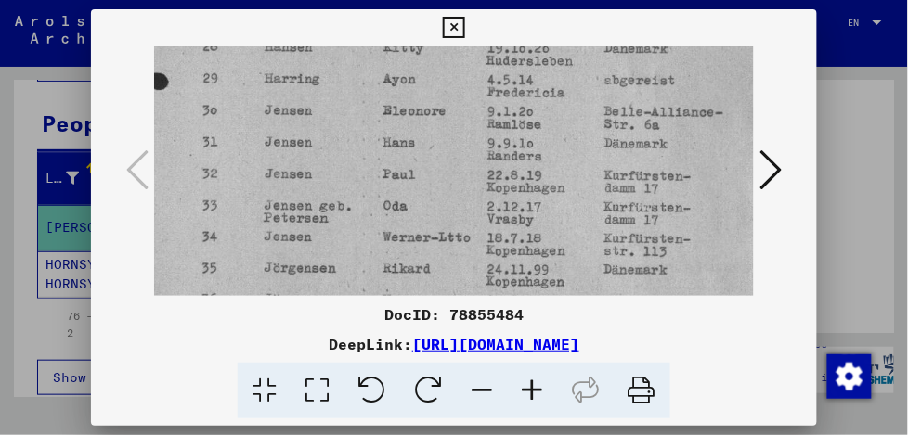
scroll to position [291, 35]
drag, startPoint x: 557, startPoint y: 236, endPoint x: 523, endPoint y: 33, distance: 205.2
click at [523, 33] on div "DocID: 78855484 DeepLink: [URL][DOMAIN_NAME]" at bounding box center [454, 214] width 726 height 410
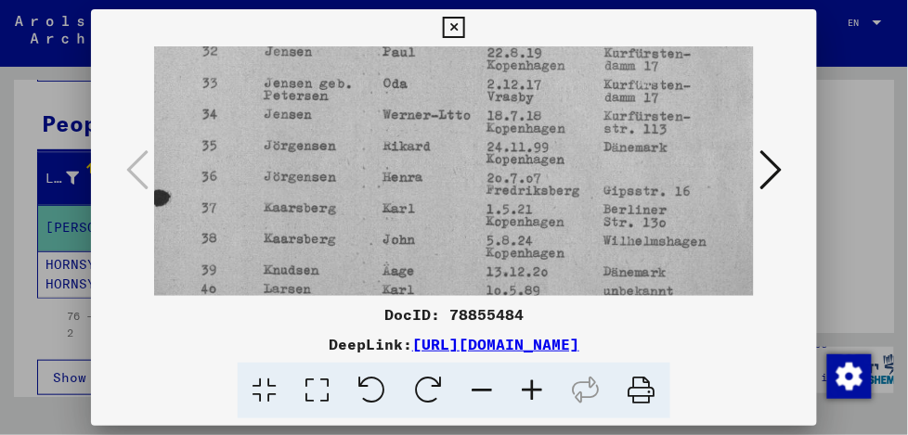
scroll to position [418, 35]
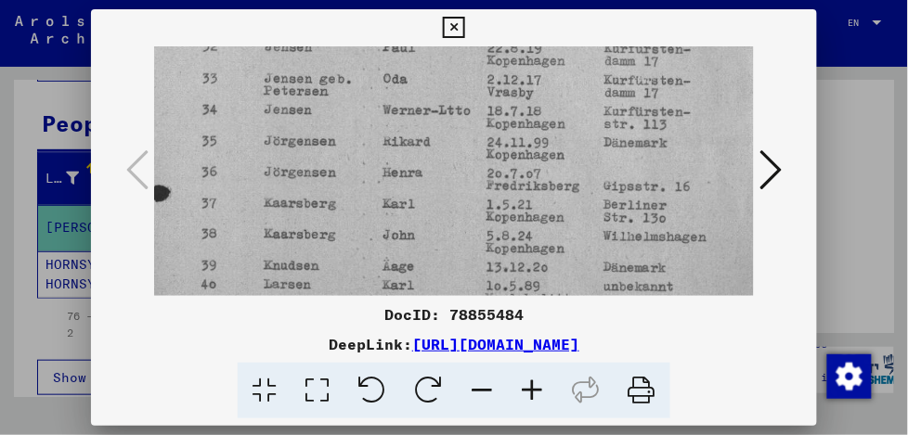
drag, startPoint x: 553, startPoint y: 168, endPoint x: 551, endPoint y: 45, distance: 122.5
click at [551, 45] on img at bounding box center [441, 78] width 645 height 899
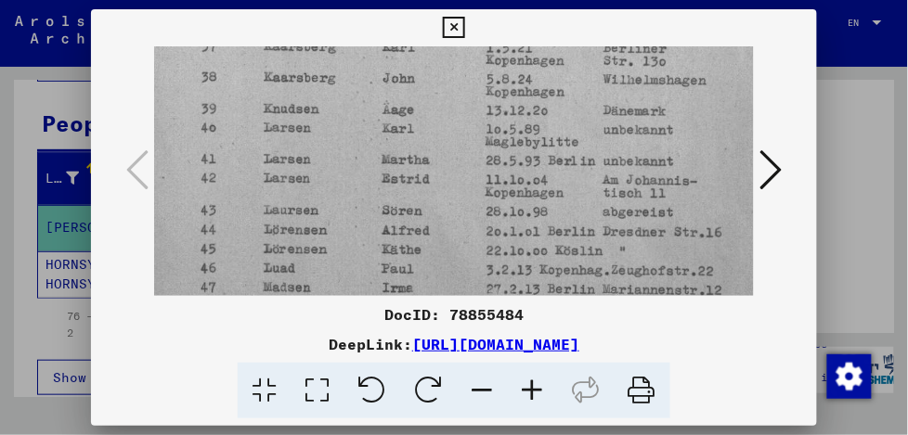
drag, startPoint x: 587, startPoint y: 241, endPoint x: 582, endPoint y: 95, distance: 146.7
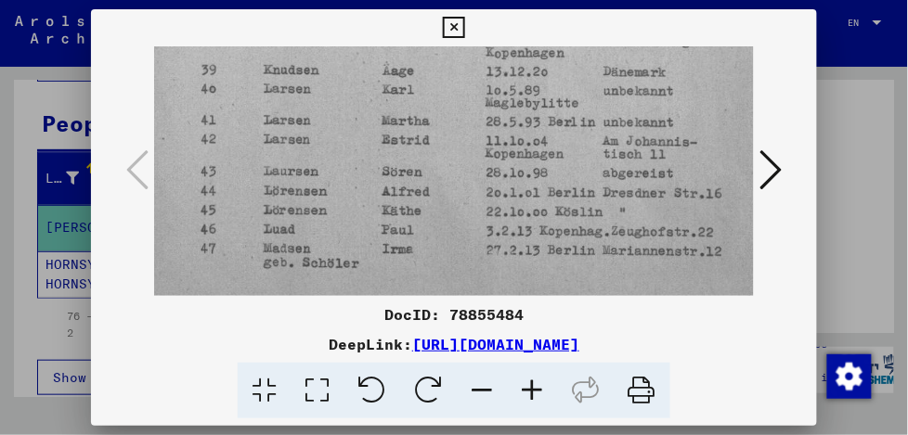
scroll to position [649, 35]
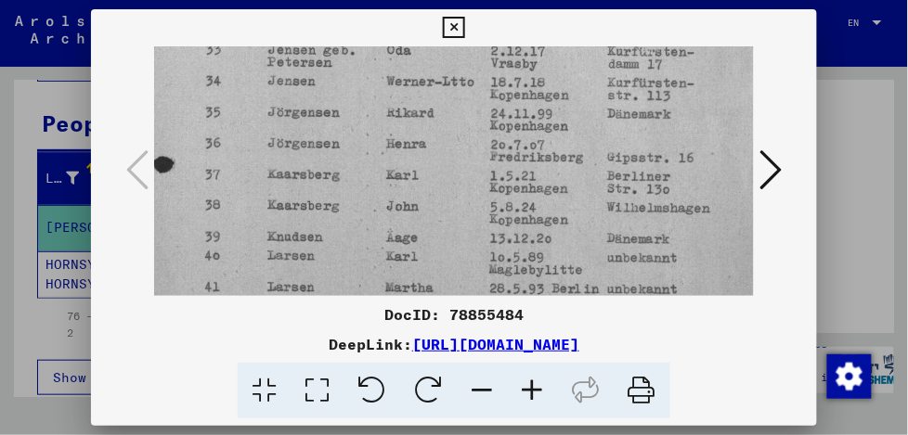
drag, startPoint x: 598, startPoint y: 227, endPoint x: 587, endPoint y: 301, distance: 74.2
click at [590, 317] on div "DocID: 78855484 DeepLink: [URL][DOMAIN_NAME]" at bounding box center [454, 214] width 726 height 410
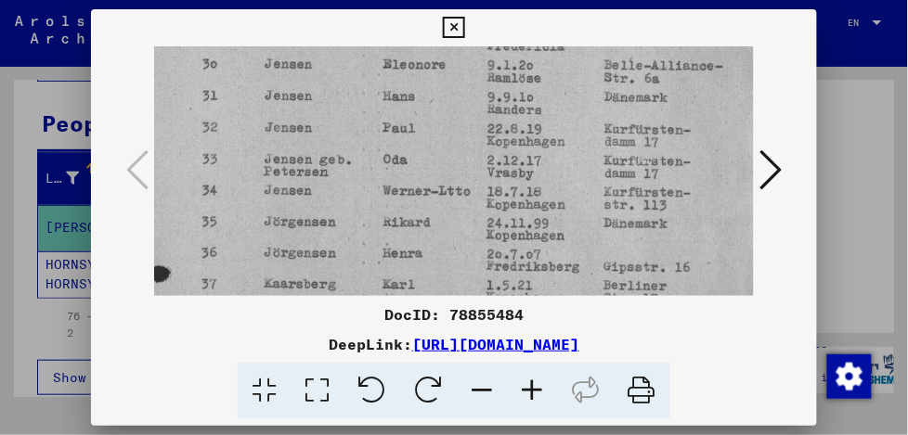
drag, startPoint x: 530, startPoint y: 228, endPoint x: 500, endPoint y: 328, distance: 103.7
click at [508, 317] on div "DocID: 78855484 DeepLink: [URL][DOMAIN_NAME]" at bounding box center [454, 214] width 726 height 410
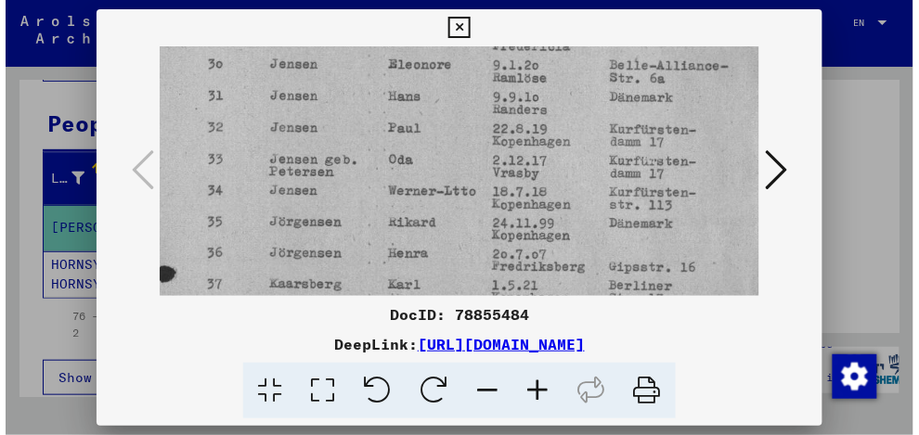
scroll to position [309, 35]
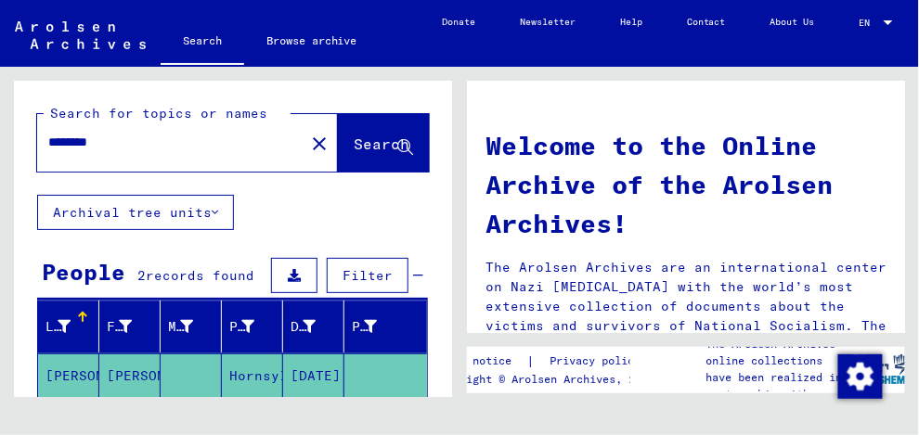
drag, startPoint x: 118, startPoint y: 131, endPoint x: 20, endPoint y: 149, distance: 99.2
click at [20, 149] on div "Search for topics or names ******** close Search" at bounding box center [233, 138] width 438 height 114
click at [308, 142] on mat-icon "close" at bounding box center [319, 144] width 22 height 22
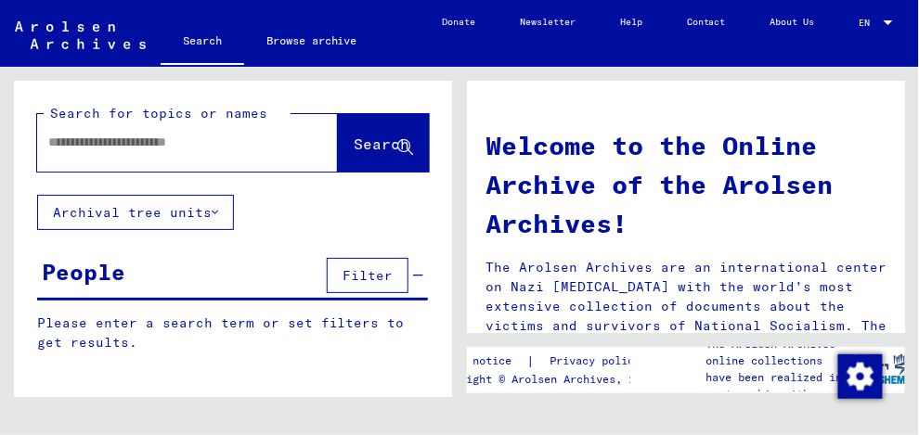
drag, startPoint x: 75, startPoint y: 144, endPoint x: 90, endPoint y: 144, distance: 14.9
click at [82, 144] on input "text" at bounding box center [165, 142] width 234 height 19
type input "******"
click at [354, 141] on span "Search" at bounding box center [382, 144] width 56 height 19
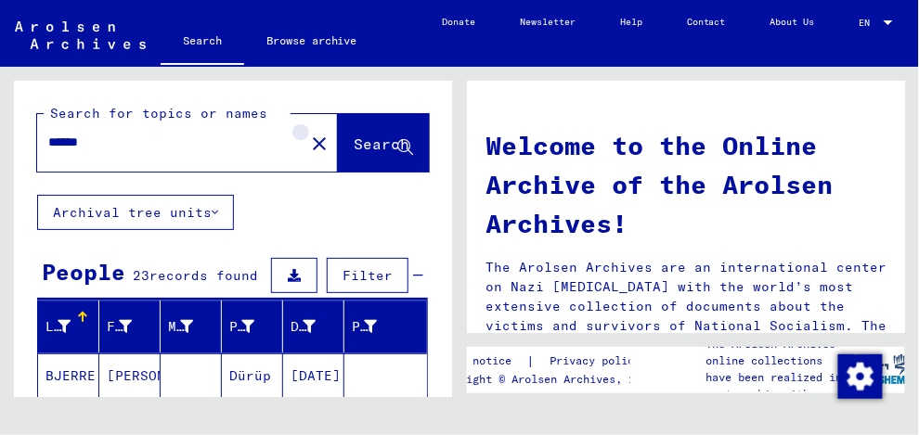
click at [308, 144] on mat-icon "close" at bounding box center [319, 144] width 22 height 22
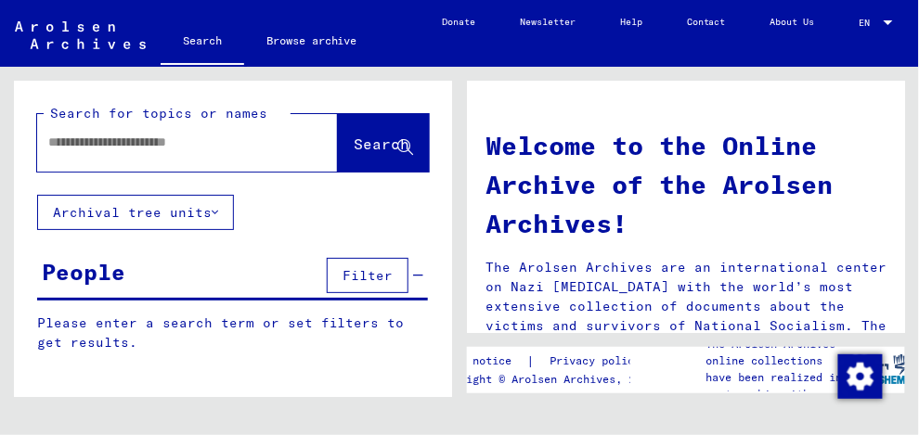
click at [74, 138] on input "text" at bounding box center [165, 142] width 234 height 19
type input "*******"
click at [354, 142] on span "Search" at bounding box center [382, 144] width 56 height 19
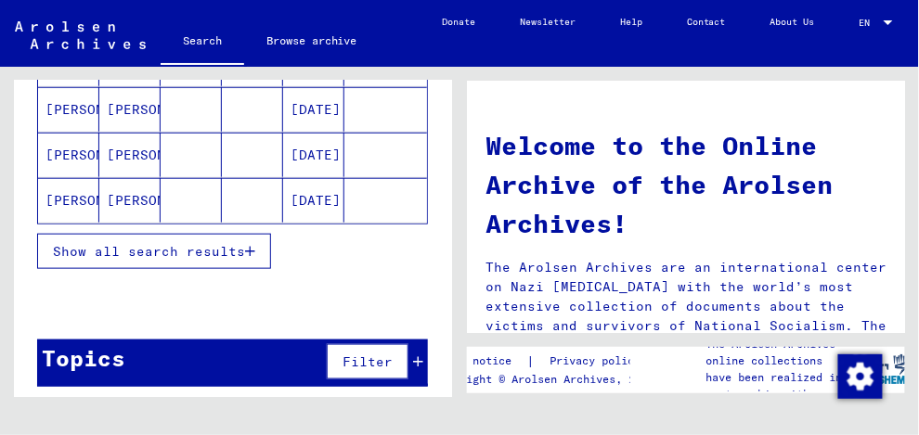
scroll to position [358, 0]
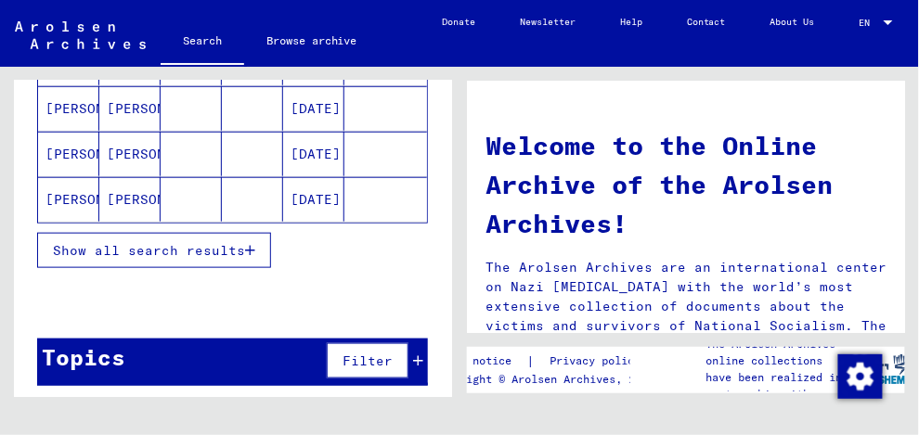
click at [202, 242] on span "Show all search results" at bounding box center [149, 250] width 192 height 17
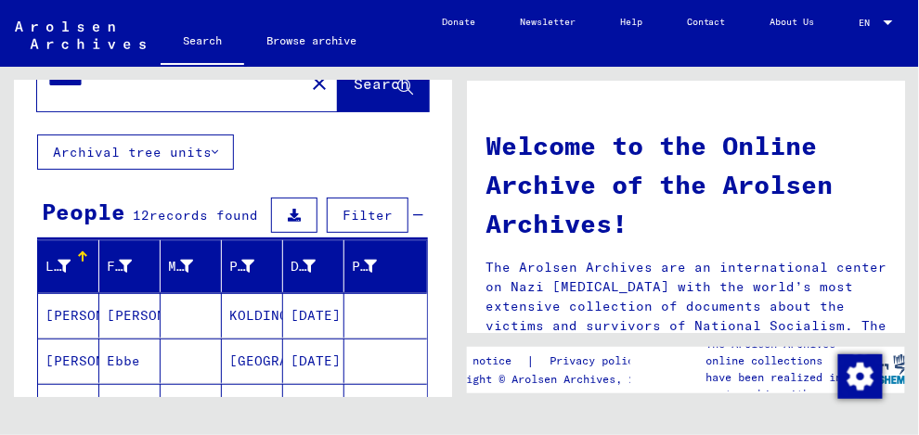
scroll to position [0, 0]
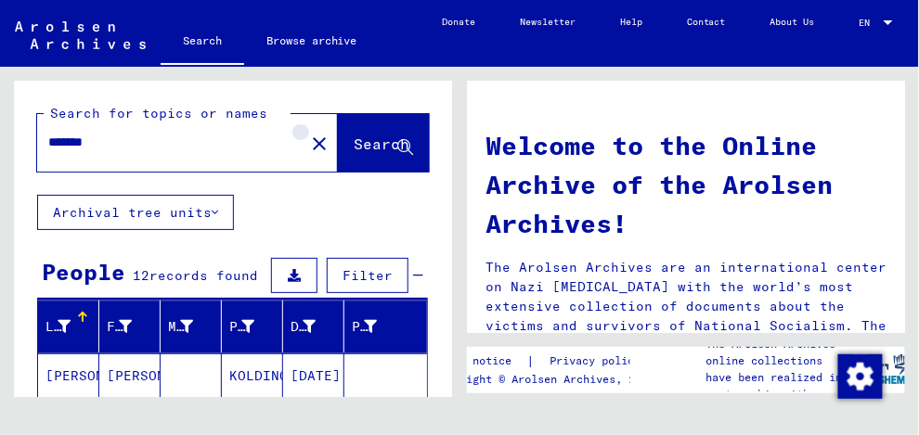
click at [308, 137] on mat-icon "close" at bounding box center [319, 144] width 22 height 22
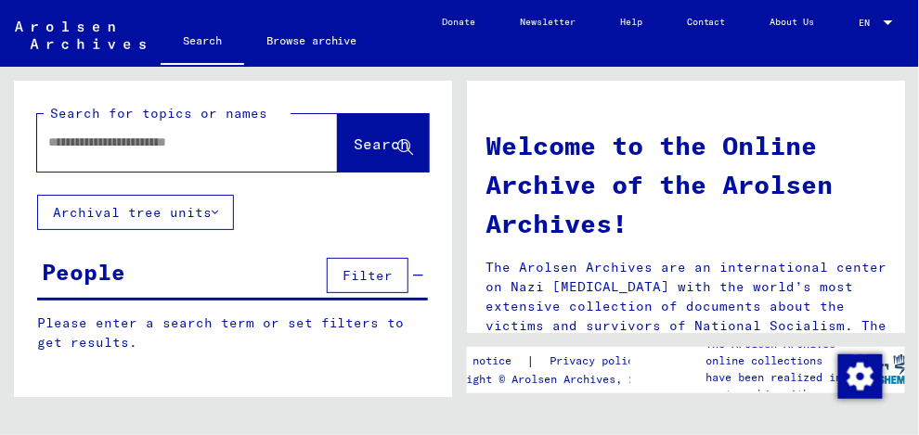
click at [68, 138] on input "text" at bounding box center [165, 142] width 234 height 19
type input "*******"
click at [354, 146] on span "Search" at bounding box center [382, 144] width 56 height 19
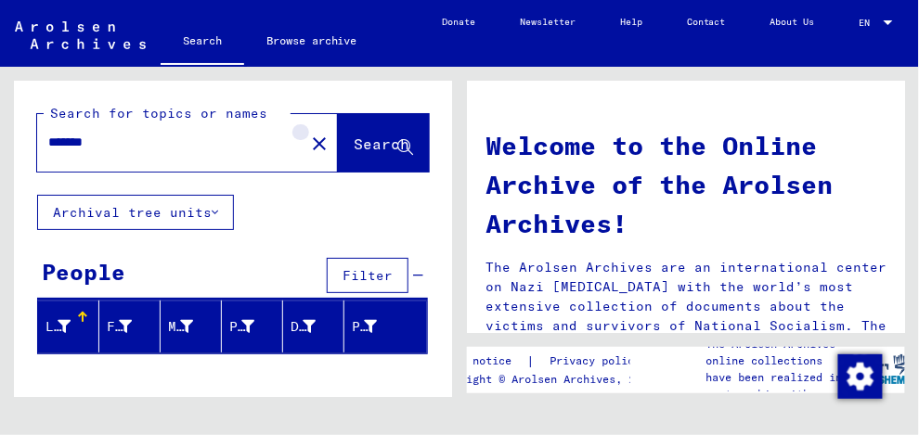
click at [308, 142] on mat-icon "close" at bounding box center [319, 144] width 22 height 22
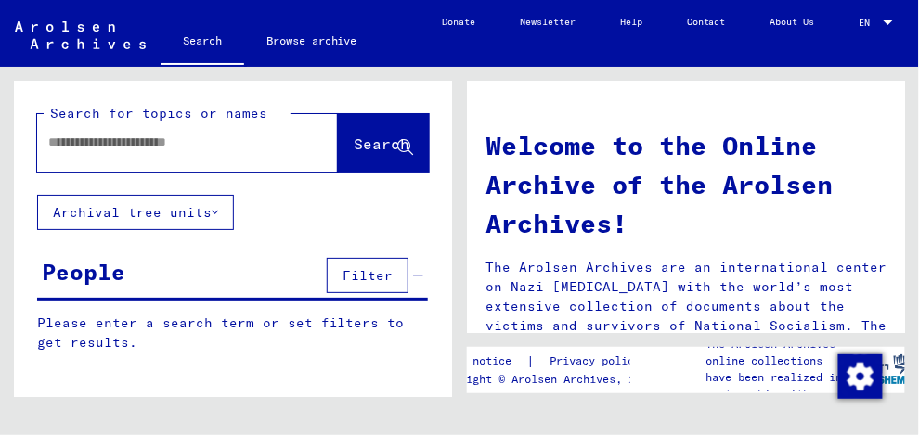
click at [67, 134] on input "text" at bounding box center [165, 142] width 234 height 19
type input "*********"
click at [354, 140] on span "Search" at bounding box center [382, 144] width 56 height 19
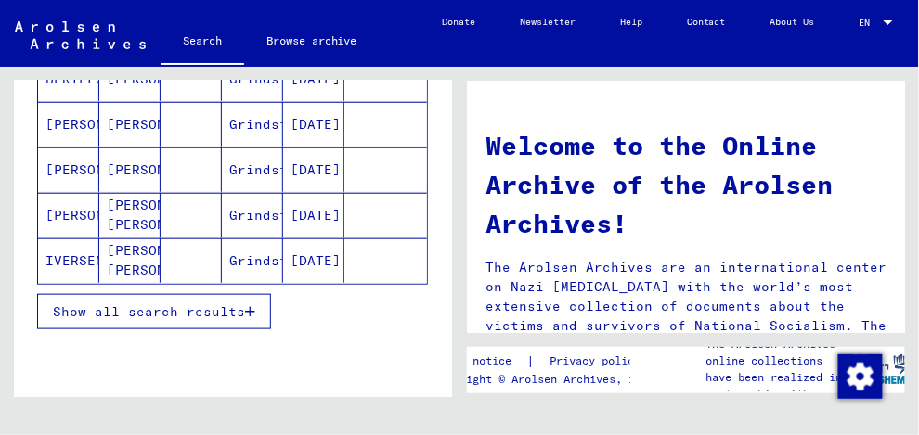
scroll to position [358, 0]
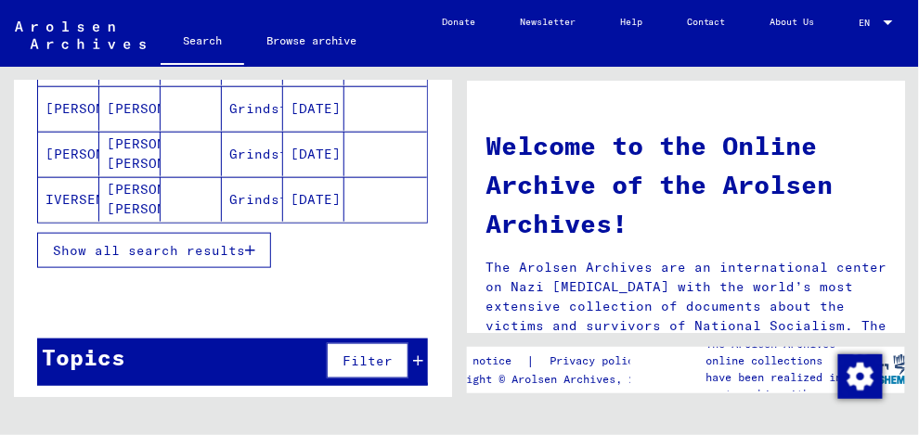
click at [215, 242] on span "Show all search results" at bounding box center [149, 250] width 192 height 17
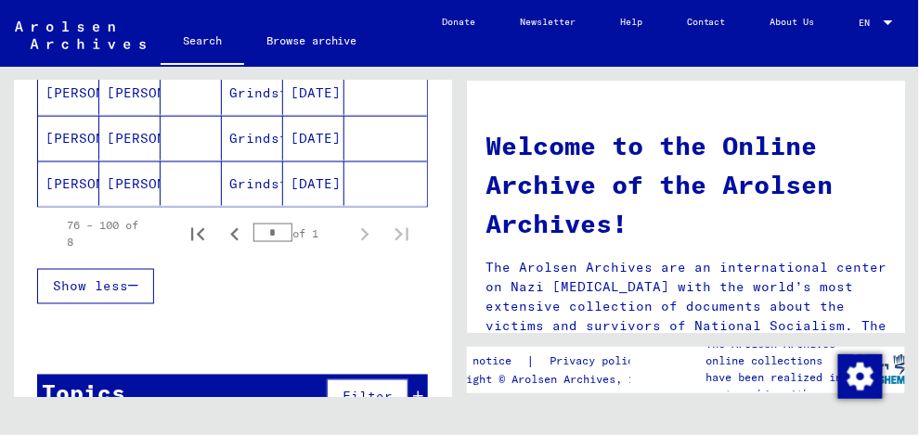
scroll to position [546, 0]
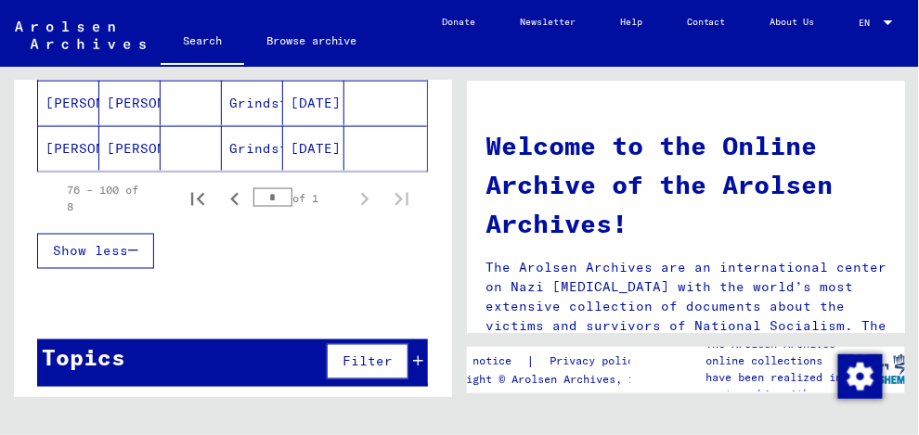
click at [107, 243] on span "Show less" at bounding box center [90, 251] width 75 height 17
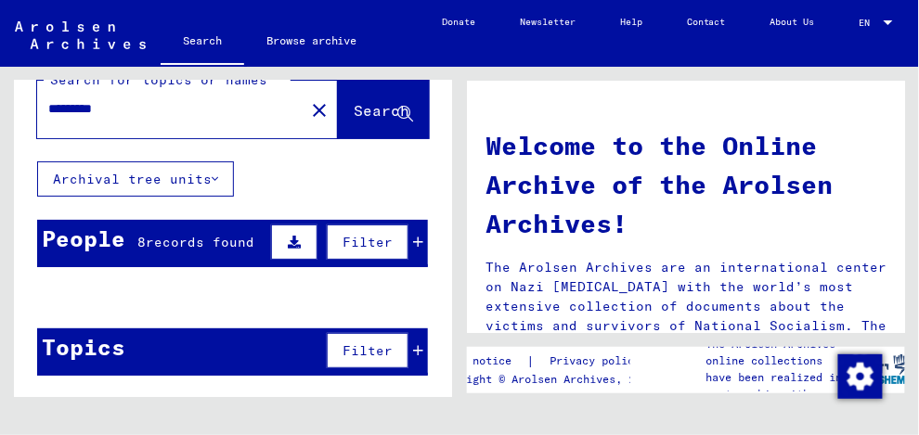
scroll to position [0, 0]
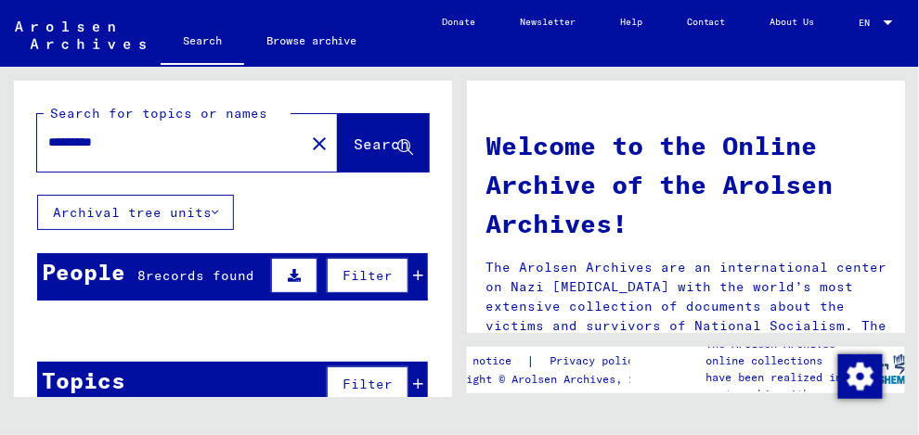
click at [354, 139] on span "Search" at bounding box center [382, 144] width 56 height 19
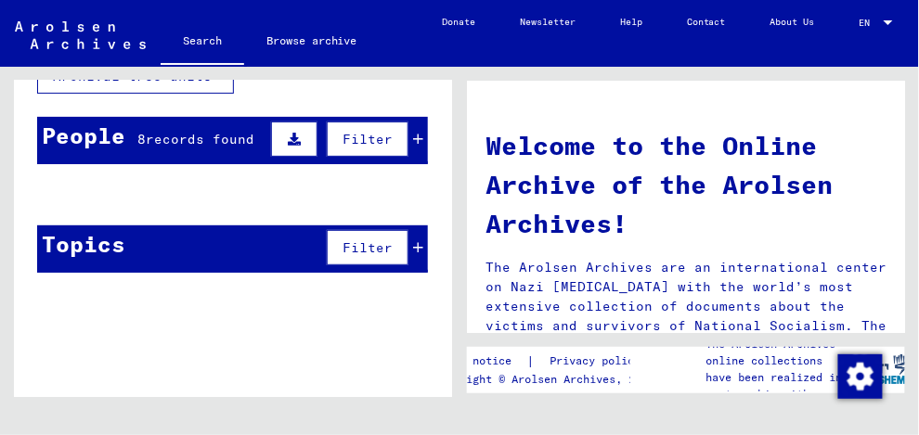
scroll to position [149, 0]
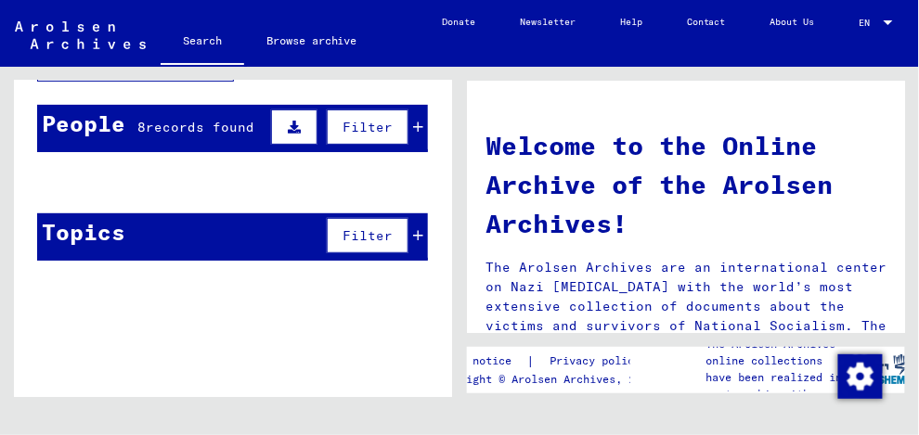
click at [200, 123] on span "records found" at bounding box center [200, 127] width 109 height 17
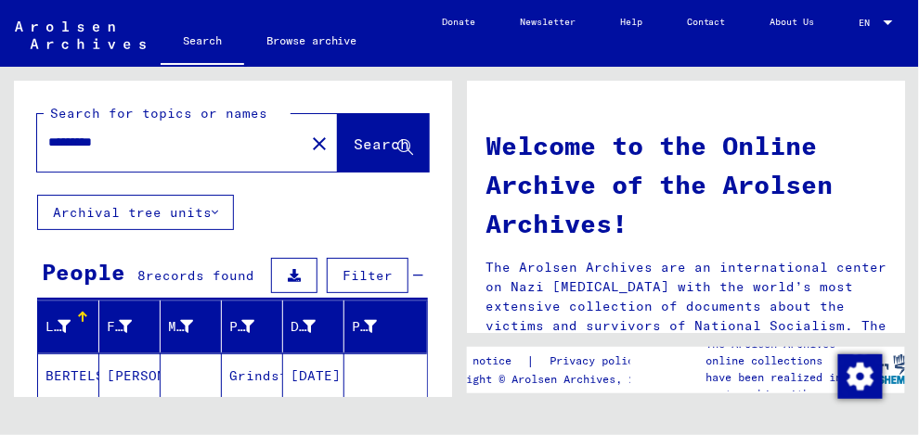
scroll to position [0, 0]
click at [308, 139] on mat-icon "close" at bounding box center [319, 144] width 22 height 22
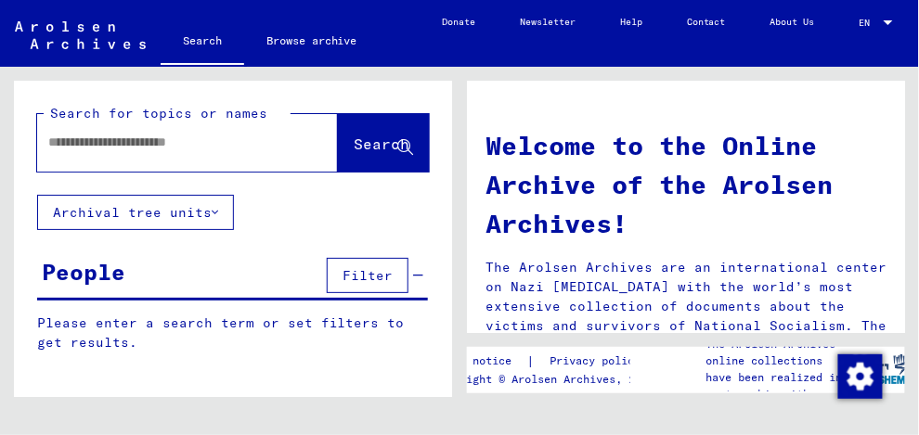
click at [67, 144] on input "text" at bounding box center [165, 142] width 234 height 19
type input "******"
click at [354, 145] on span "Search" at bounding box center [382, 144] width 56 height 19
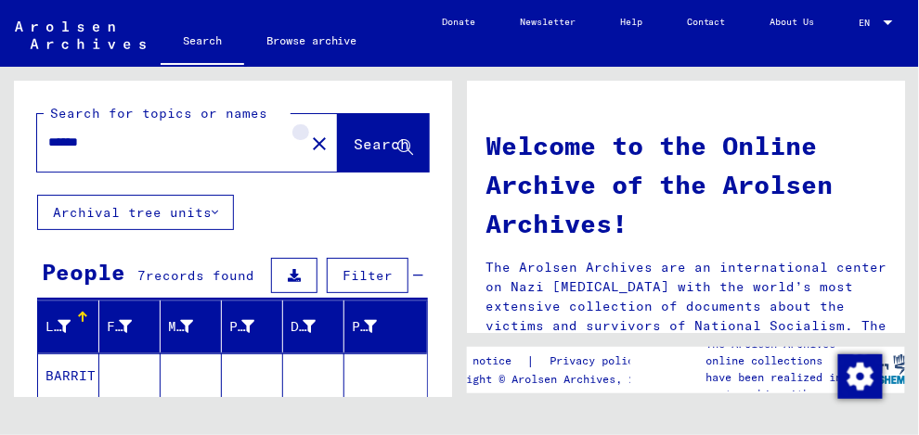
click at [308, 141] on mat-icon "close" at bounding box center [319, 144] width 22 height 22
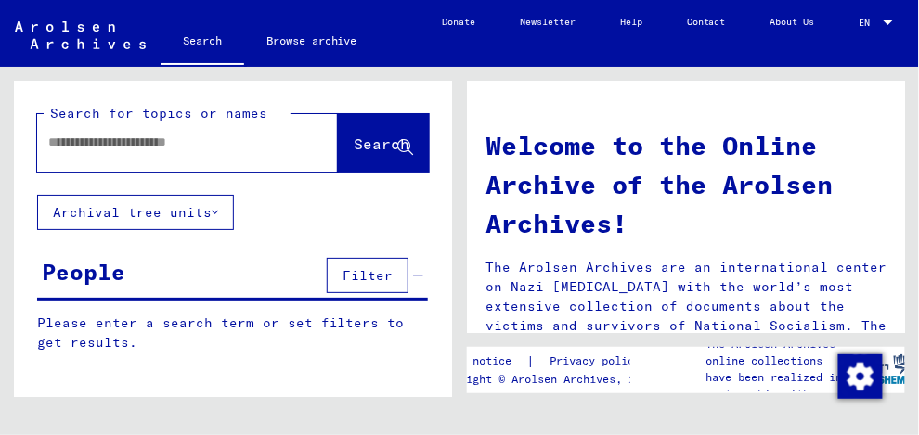
click at [70, 143] on input "text" at bounding box center [165, 142] width 234 height 19
type input "*******"
click at [354, 140] on span "Search" at bounding box center [382, 144] width 56 height 19
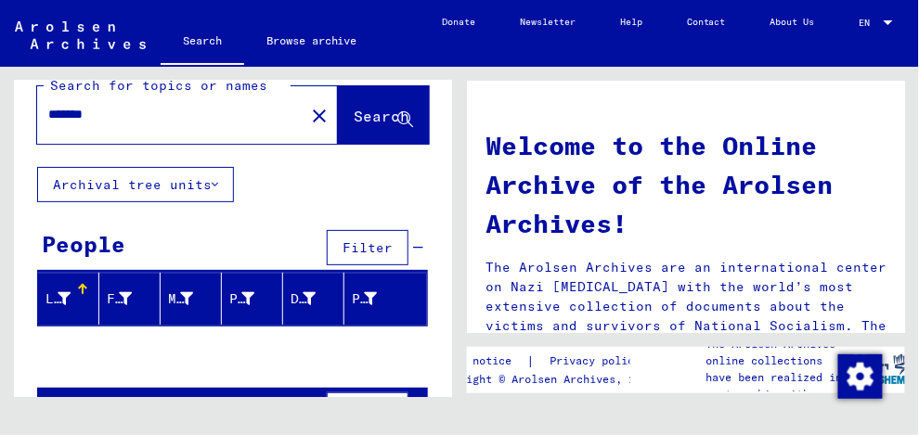
scroll to position [6, 0]
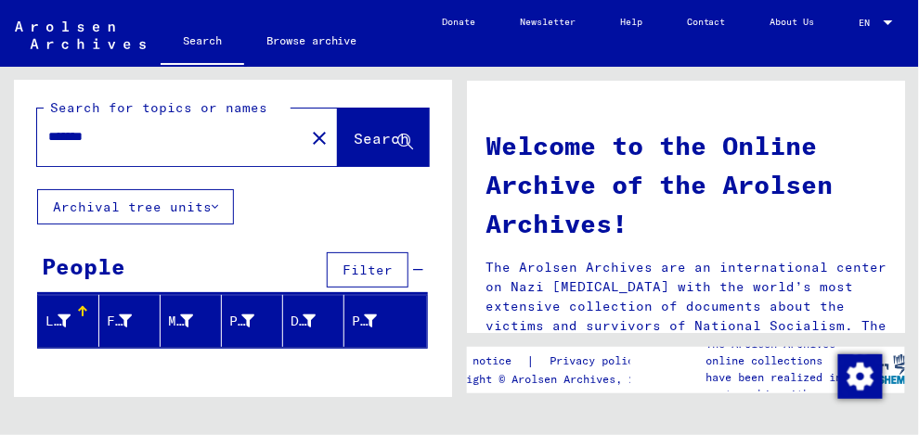
drag, startPoint x: 114, startPoint y: 135, endPoint x: -5, endPoint y: 147, distance: 119.4
click at [0, 147] on html "Search Browse archive Donate Newsletter Help Contact About Us Search Browse arc…" at bounding box center [459, 217] width 919 height 435
type input "*******"
click at [354, 136] on span "Search" at bounding box center [382, 138] width 56 height 19
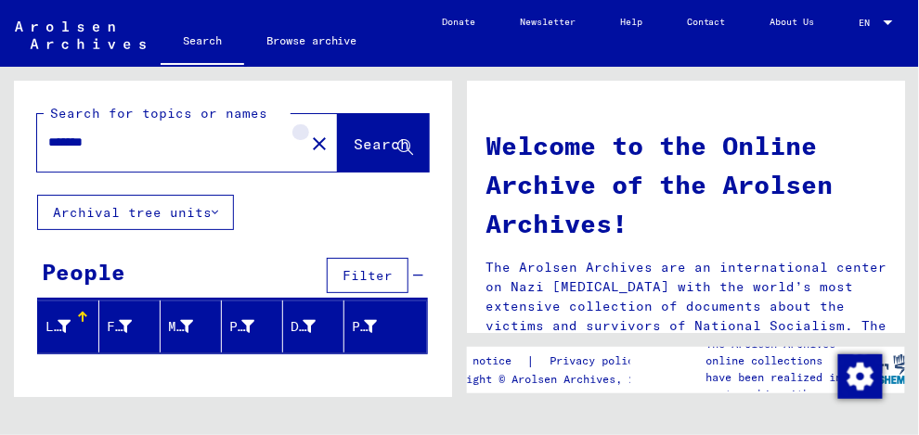
click at [308, 142] on mat-icon "close" at bounding box center [319, 144] width 22 height 22
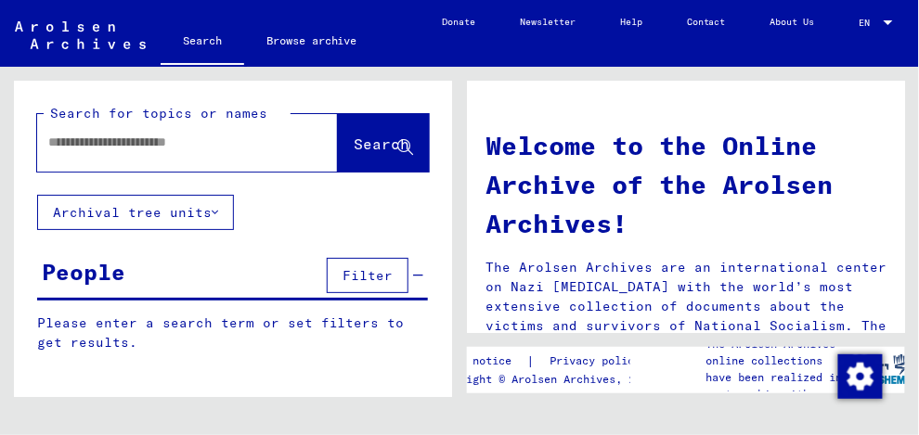
click at [89, 143] on input "text" at bounding box center [165, 142] width 234 height 19
type input "*******"
click at [354, 136] on span "Search" at bounding box center [382, 144] width 56 height 19
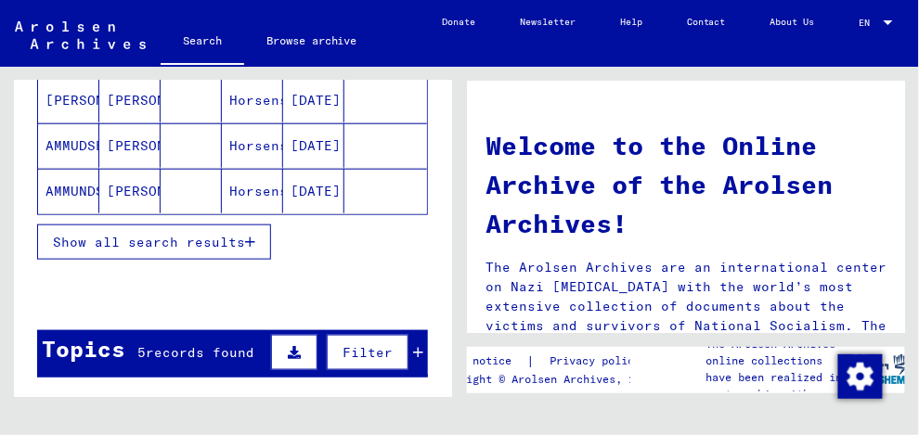
scroll to position [371, 0]
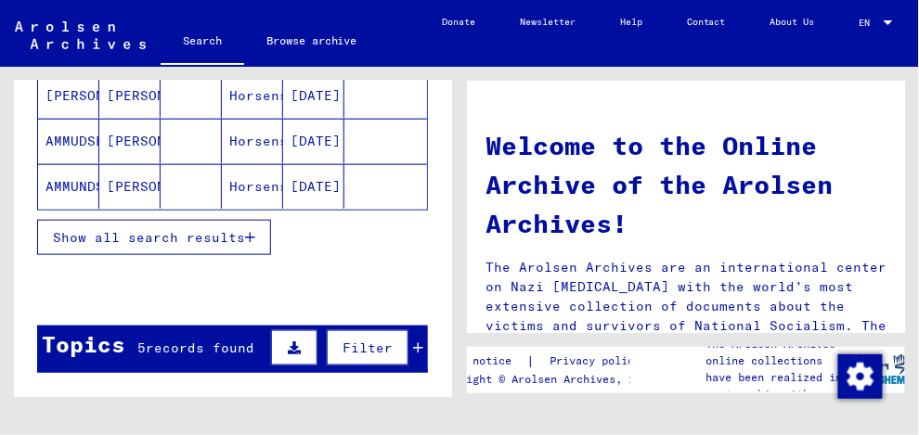
click at [216, 230] on span "Show all search results" at bounding box center [149, 237] width 192 height 17
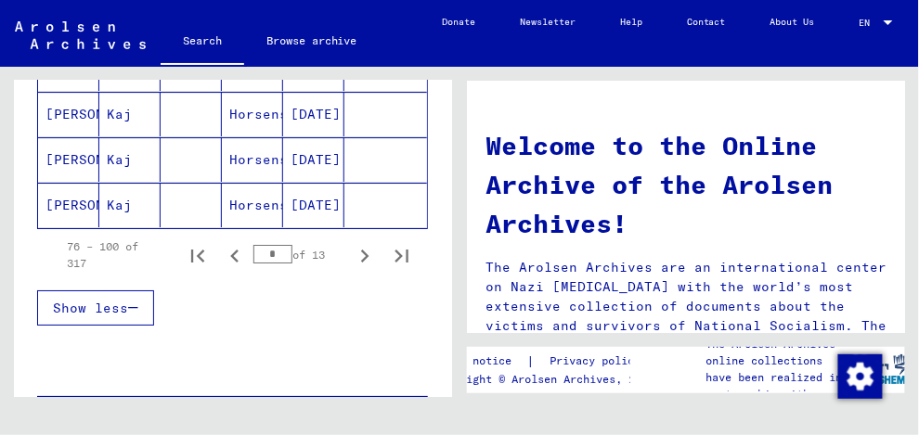
scroll to position [1337, 0]
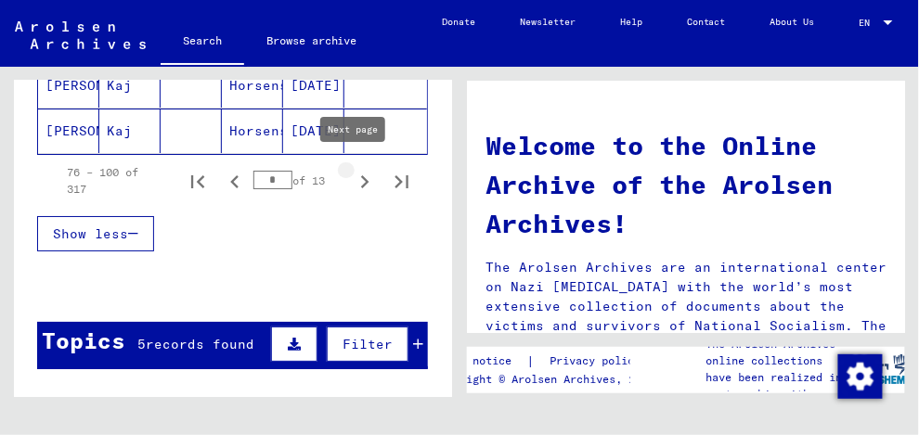
click at [361, 175] on icon "Next page" at bounding box center [365, 181] width 8 height 13
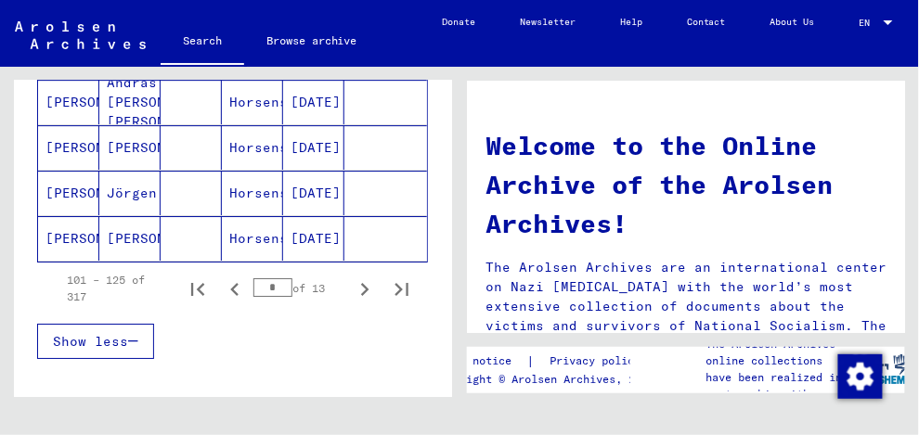
scroll to position [1262, 0]
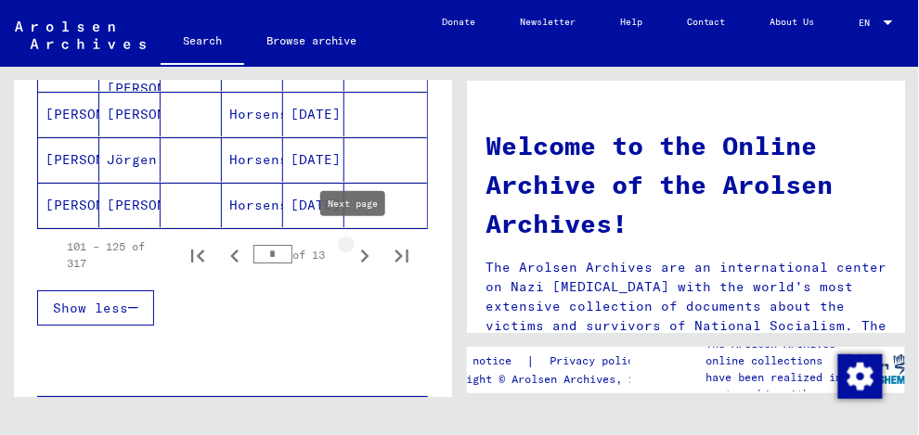
click at [355, 244] on icon "Next page" at bounding box center [365, 256] width 26 height 26
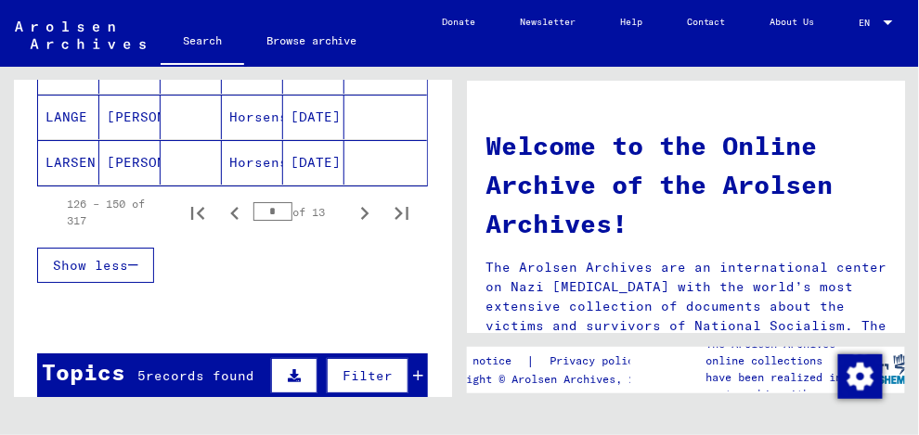
scroll to position [1337, 0]
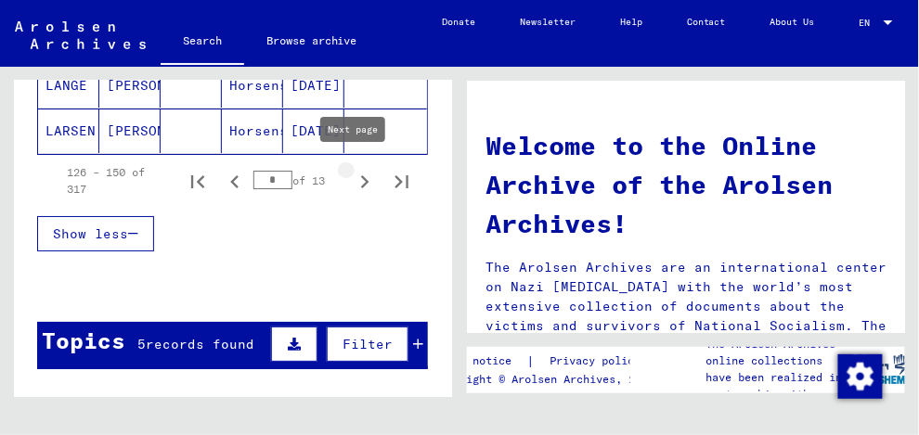
click at [361, 175] on icon "Next page" at bounding box center [365, 181] width 8 height 13
click at [353, 174] on icon "Next page" at bounding box center [365, 182] width 26 height 26
type input "*"
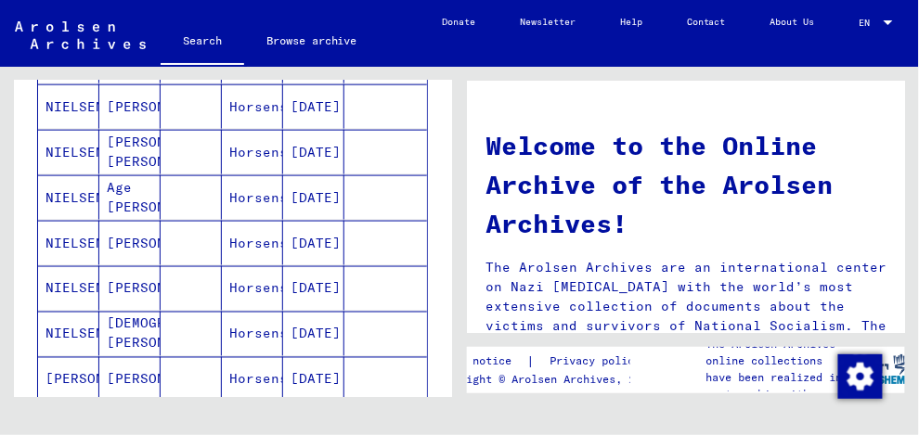
scroll to position [594, 0]
